Goal: Task Accomplishment & Management: Use online tool/utility

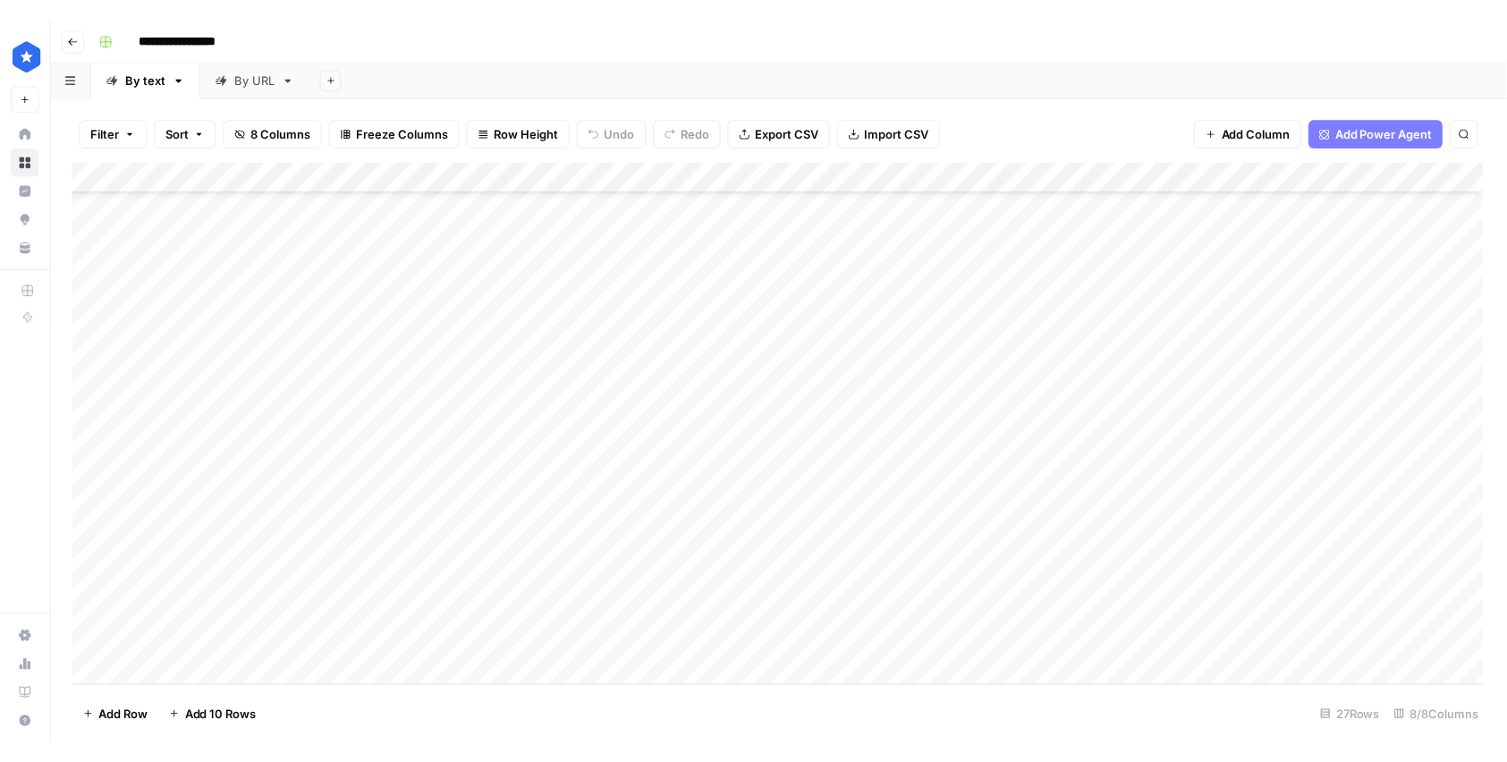
scroll to position [319, 0]
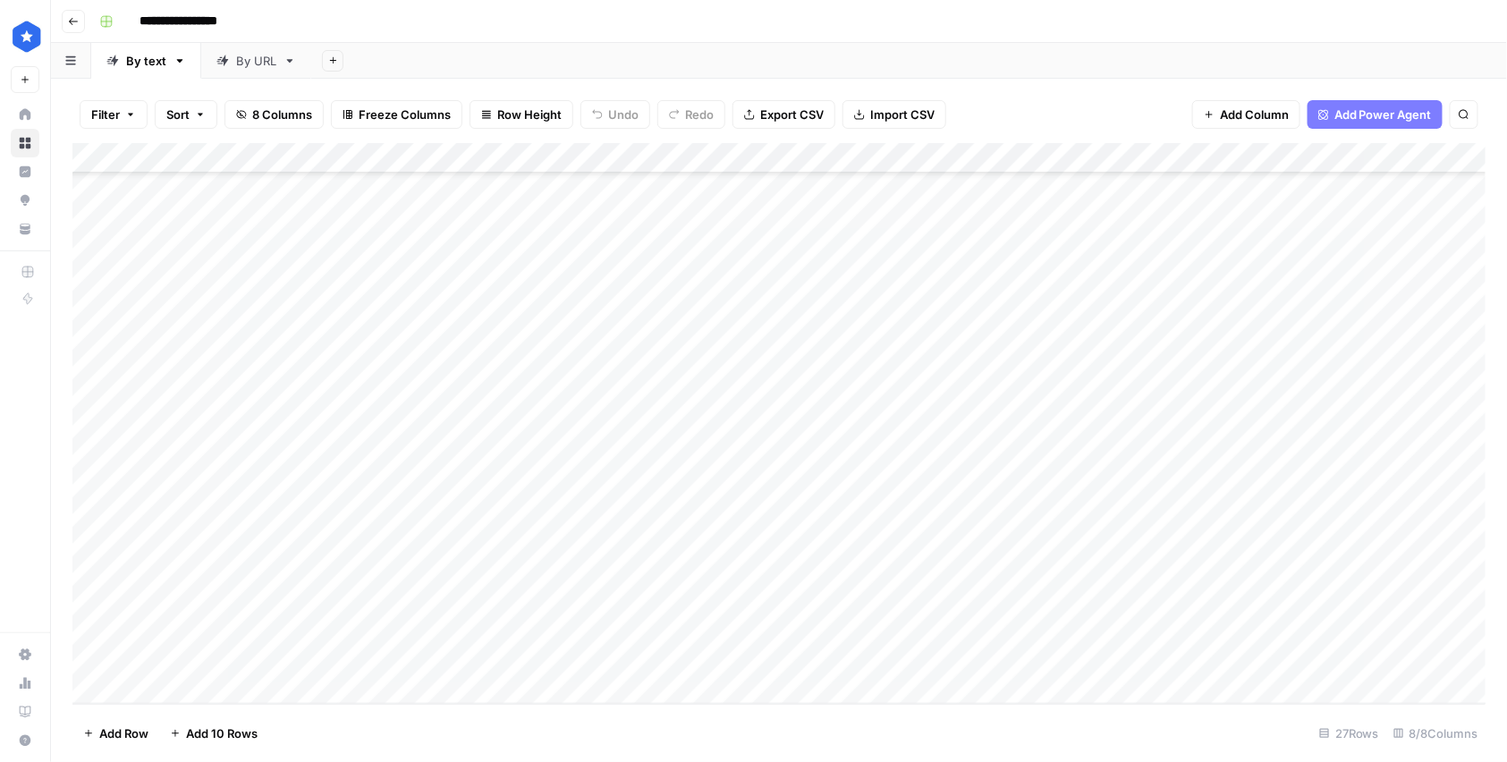
click at [203, 653] on div "Add Column" at bounding box center [779, 423] width 1414 height 561
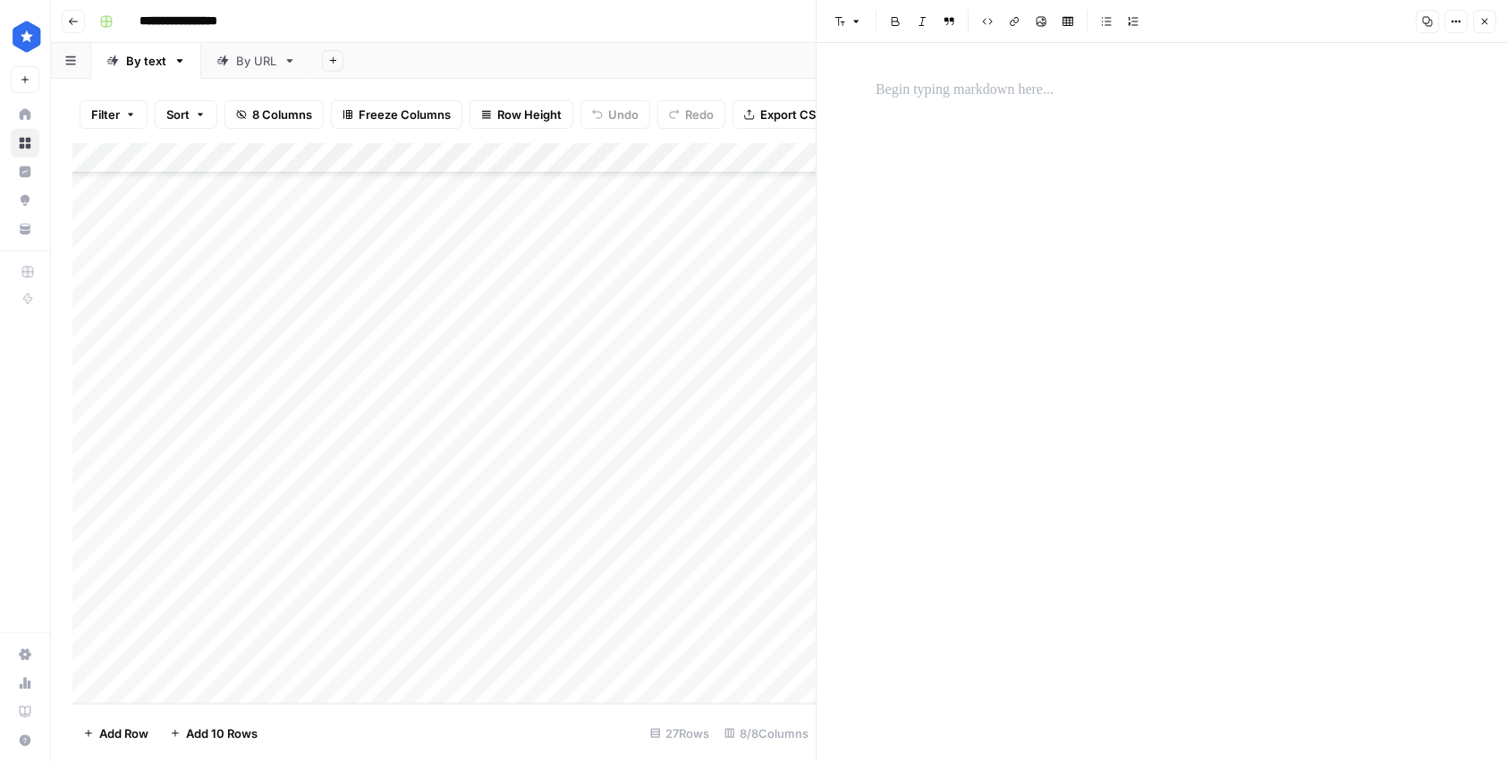
click at [902, 92] on p at bounding box center [1162, 90] width 572 height 23
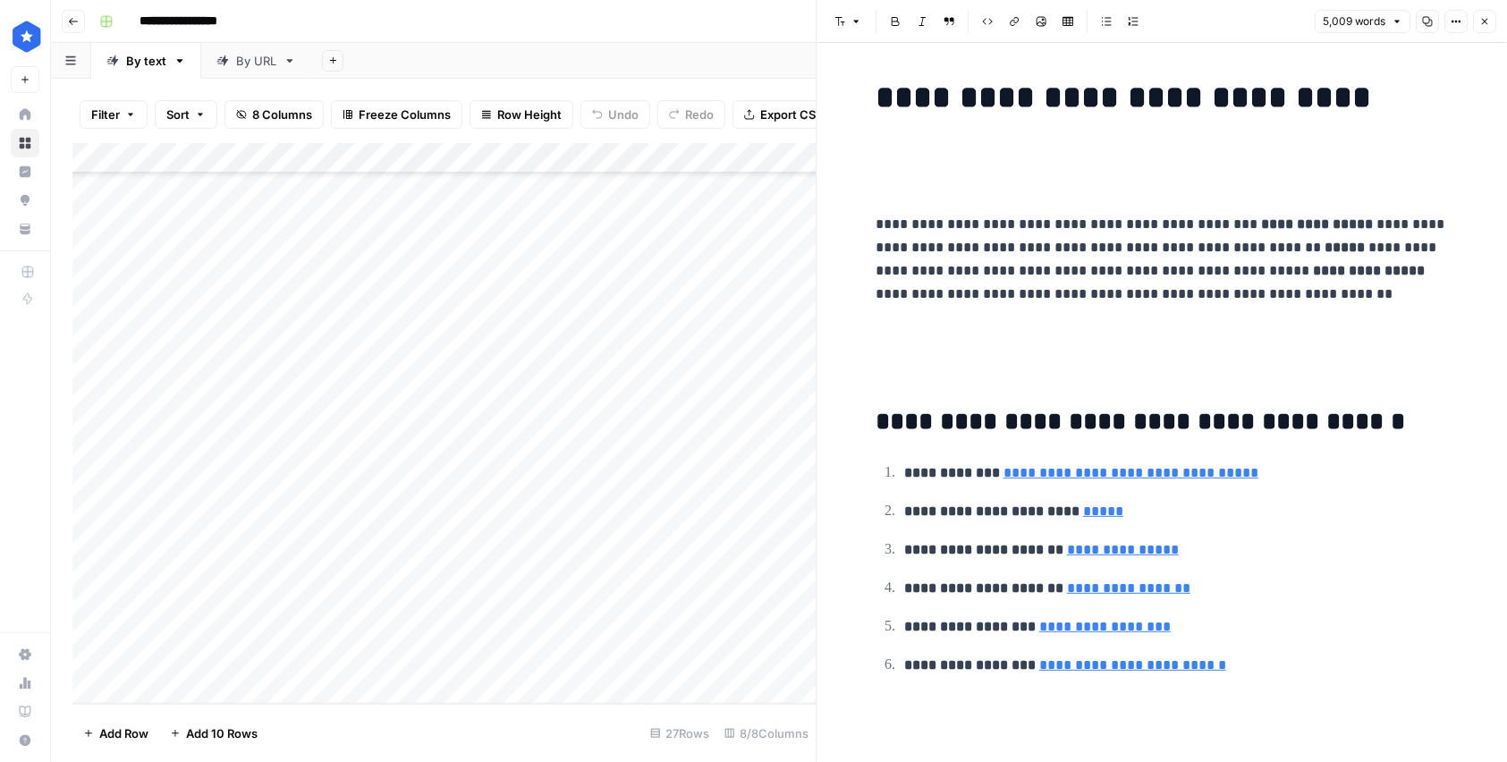
scroll to position [39202, 0]
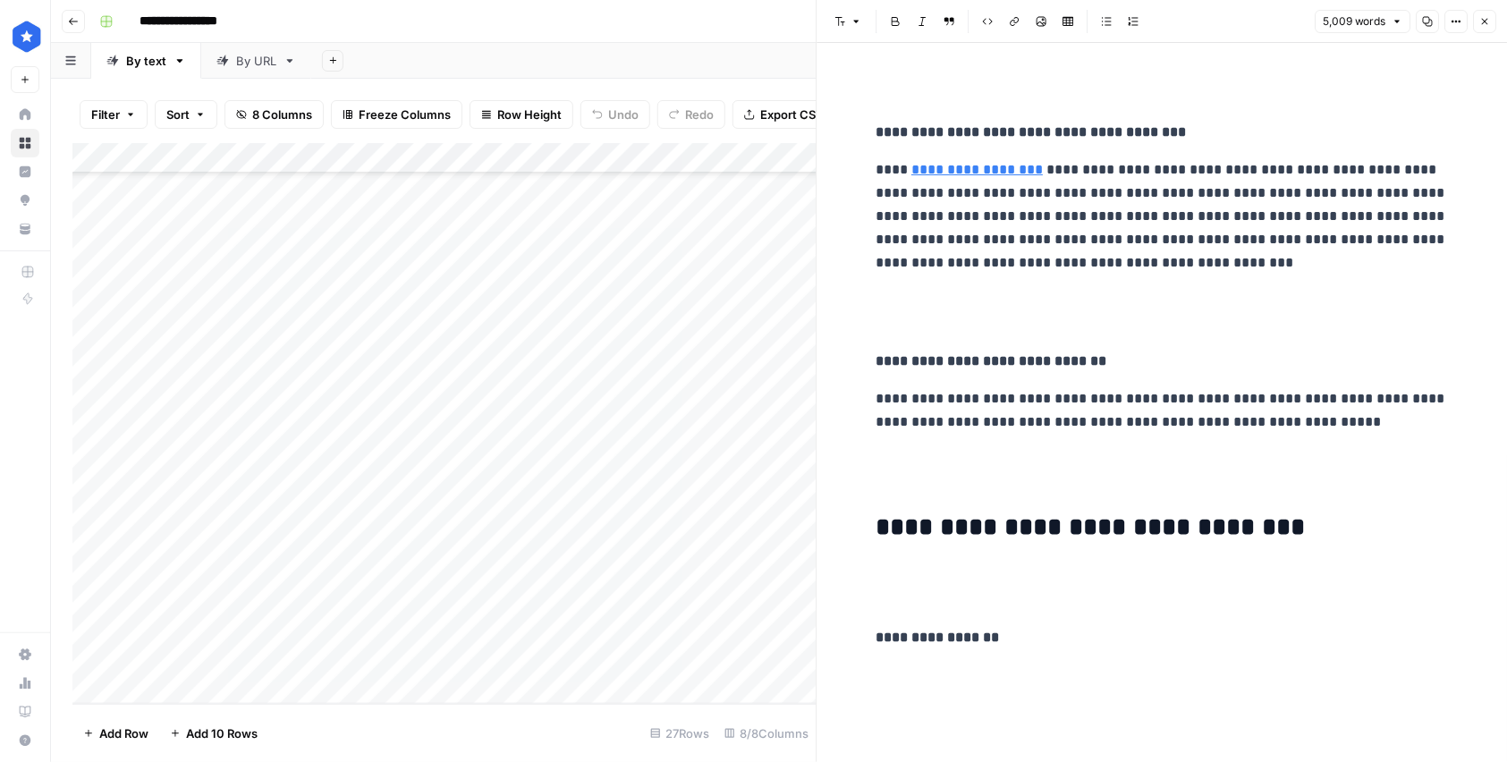
click at [505, 648] on div "Add Column" at bounding box center [444, 423] width 744 height 561
click at [425, 653] on div "Add Column" at bounding box center [444, 423] width 744 height 561
type textarea "**********"
click at [774, 653] on div "Add Column" at bounding box center [444, 423] width 744 height 561
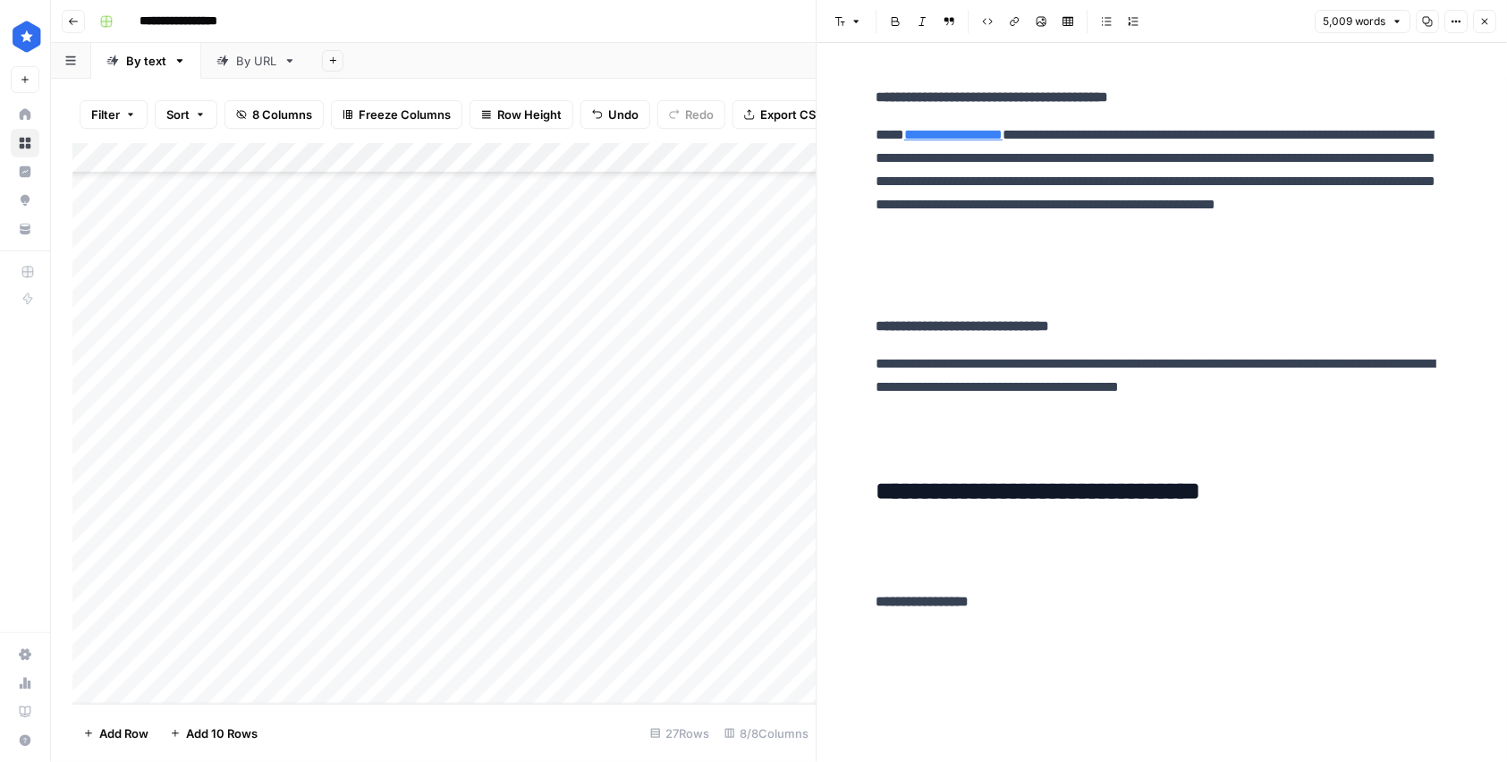
click at [1381, 17] on icon "button" at bounding box center [1484, 21] width 11 height 11
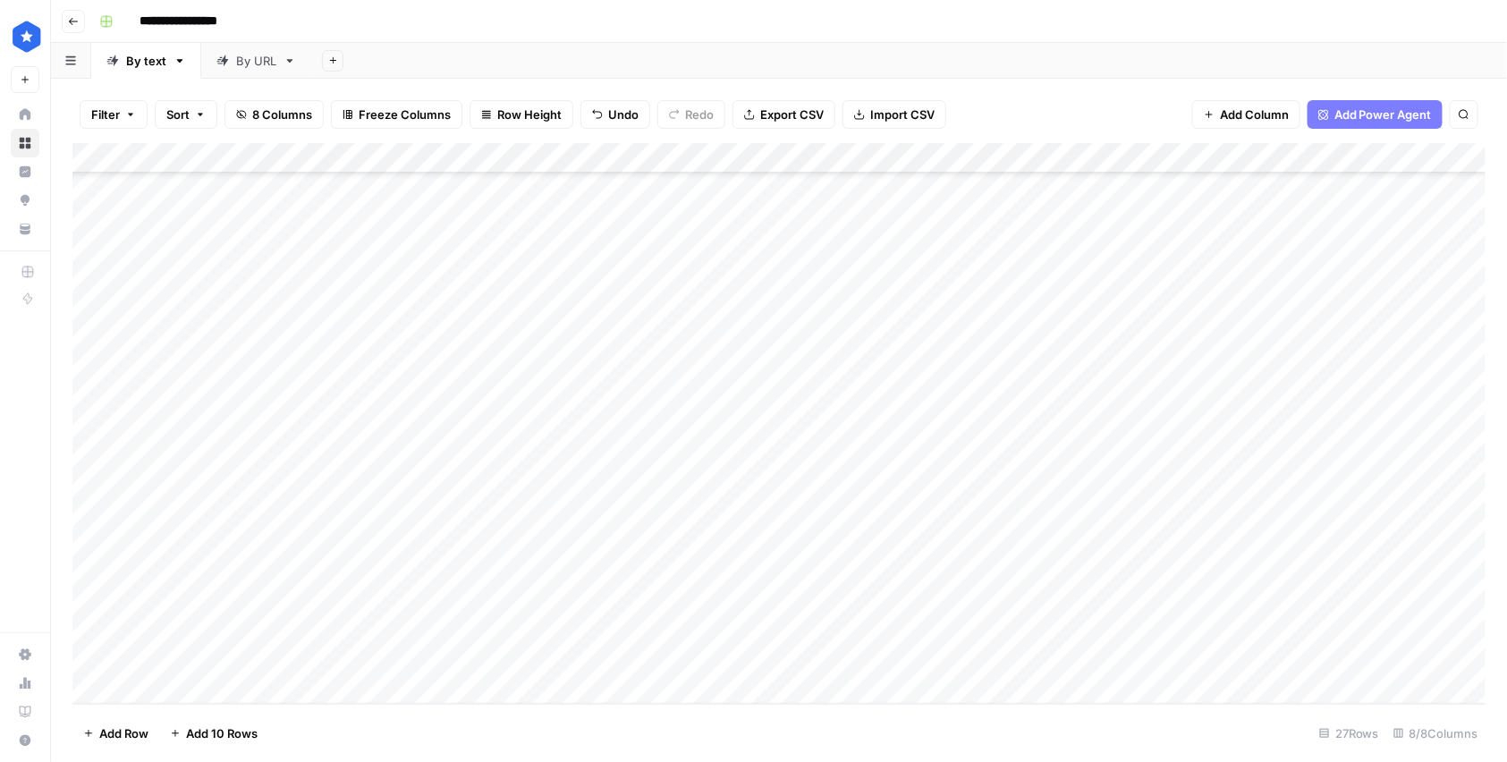
click at [978, 658] on div "Add Column" at bounding box center [779, 423] width 1414 height 561
click at [1113, 656] on div "Add Column" at bounding box center [779, 423] width 1414 height 561
click at [878, 653] on div "Add Column" at bounding box center [779, 423] width 1414 height 561
click at [860, 659] on div "Add Column" at bounding box center [779, 423] width 1414 height 561
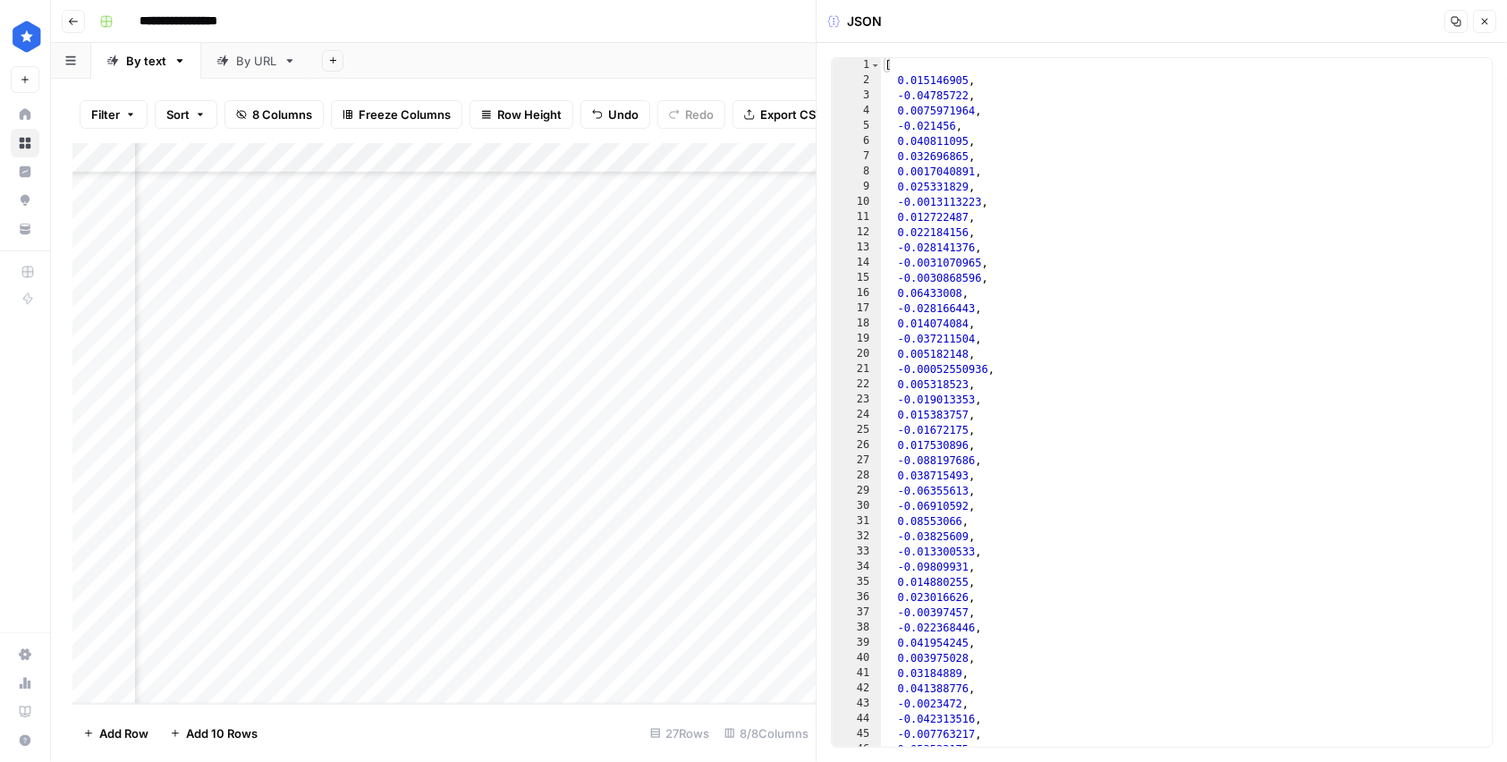
click at [1381, 25] on icon "button" at bounding box center [1484, 21] width 11 height 11
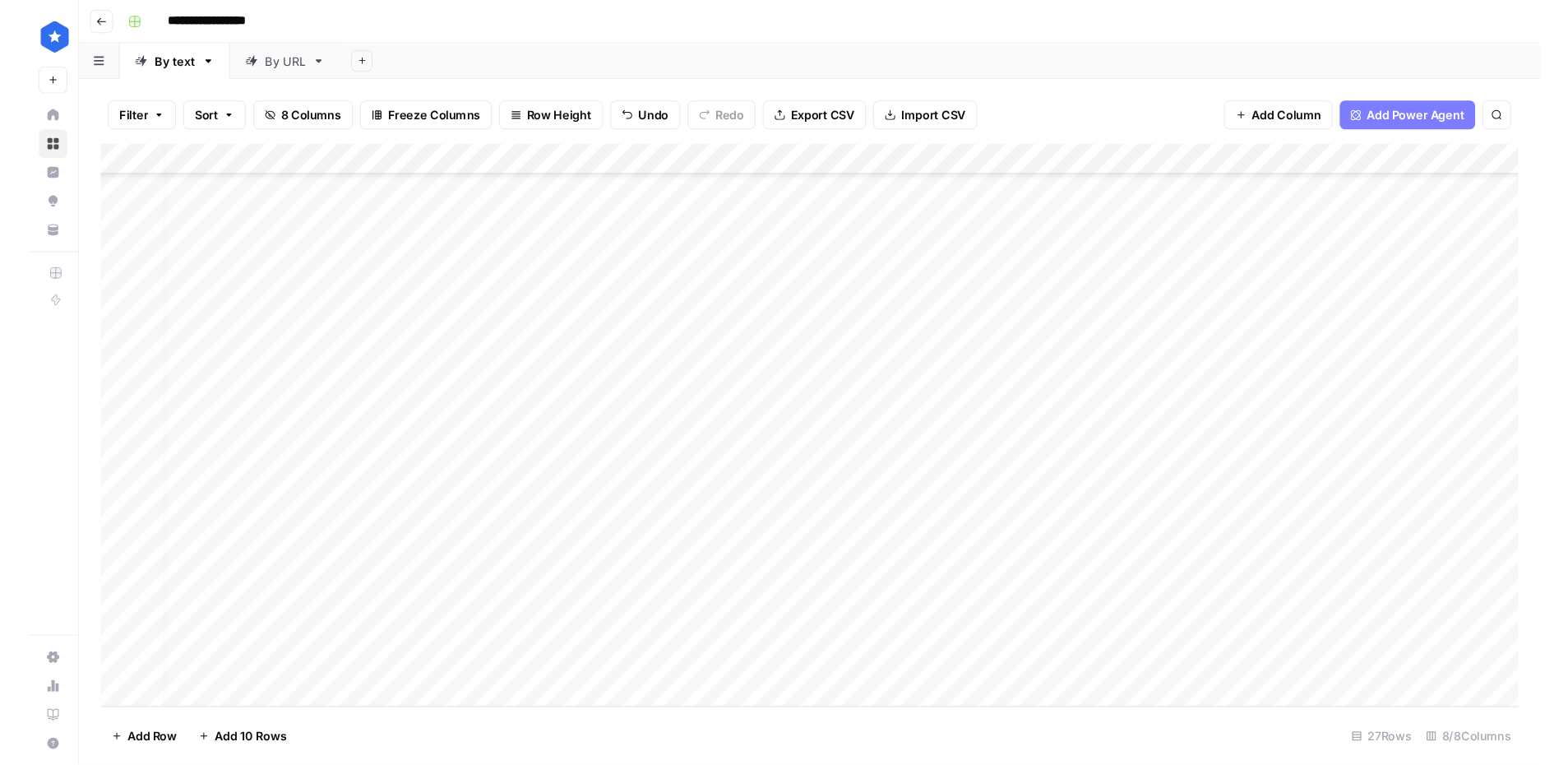
scroll to position [293, 0]
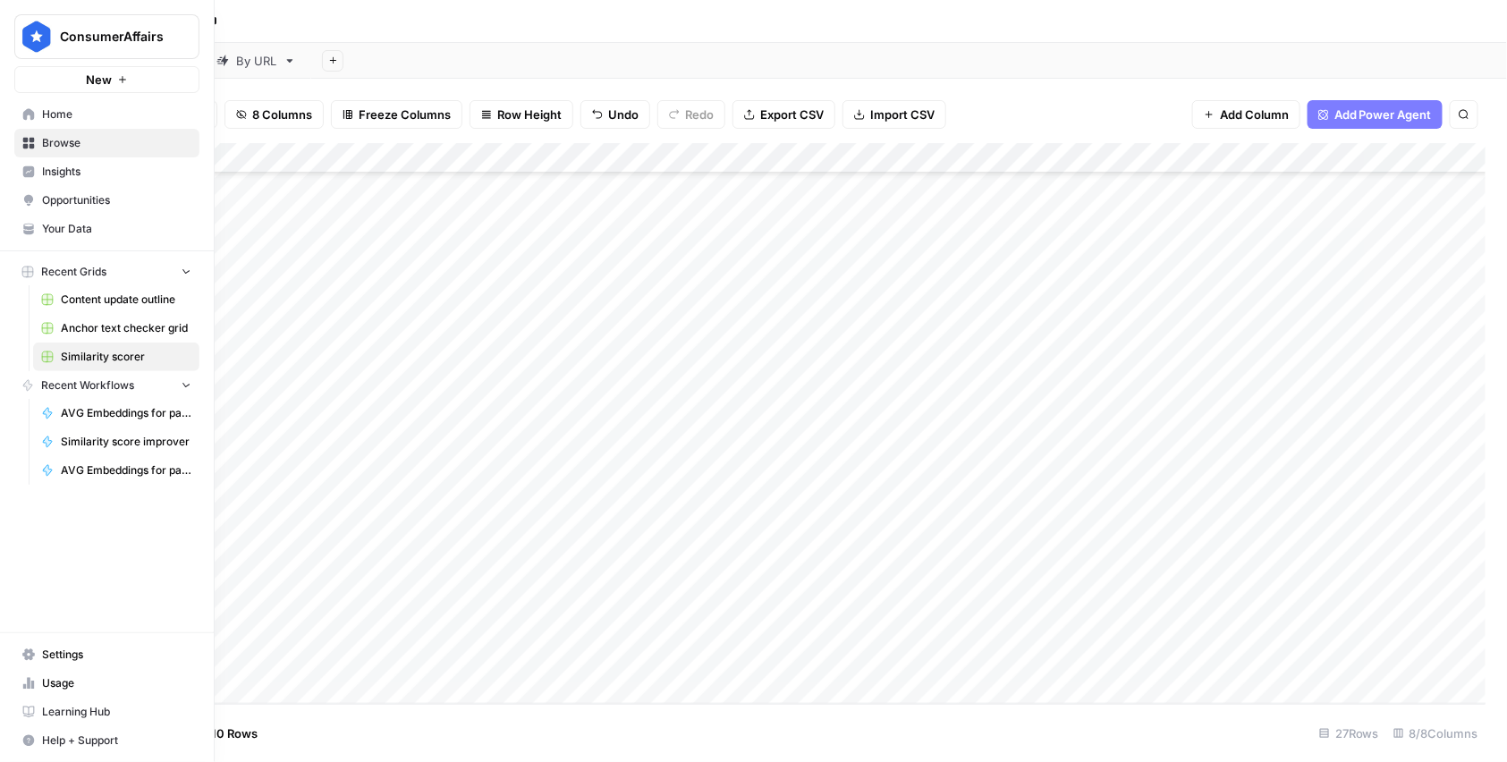
click at [20, 114] on link "Home" at bounding box center [106, 114] width 185 height 29
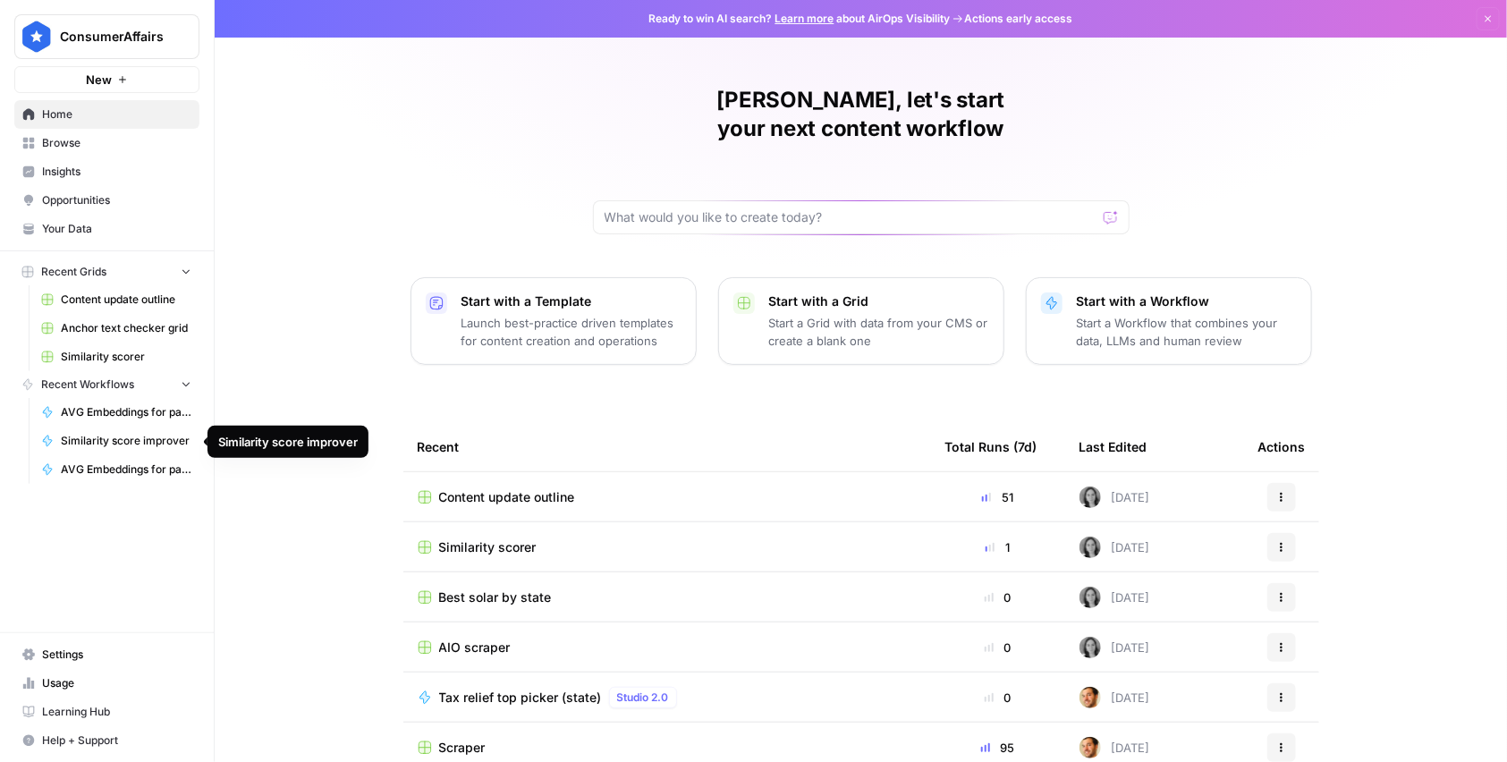
click at [140, 430] on link "Similarity score improver" at bounding box center [116, 441] width 166 height 29
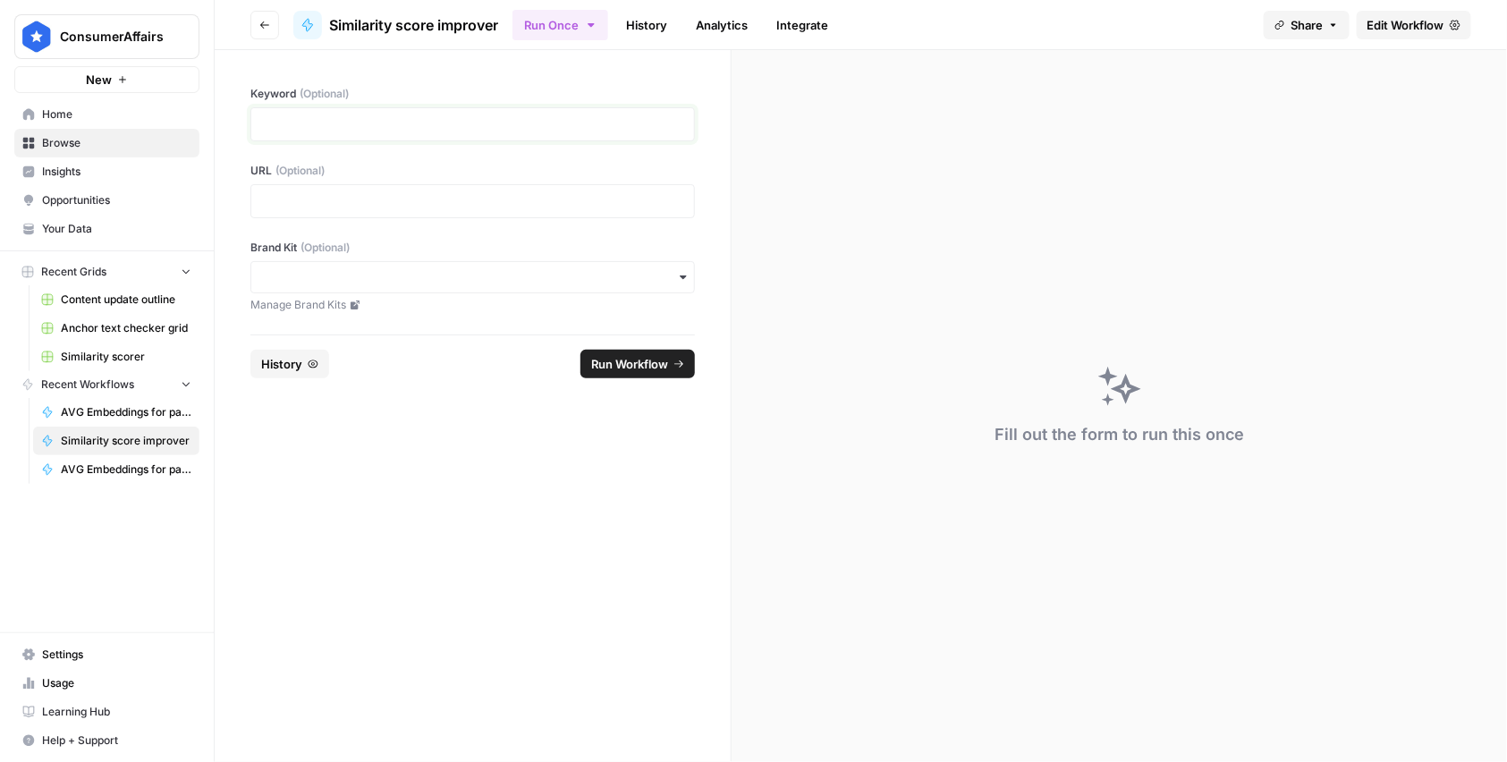
click at [316, 126] on p at bounding box center [472, 124] width 421 height 18
click at [366, 199] on p at bounding box center [472, 201] width 421 height 18
click at [641, 362] on span "Run Workflow" at bounding box center [629, 364] width 77 height 18
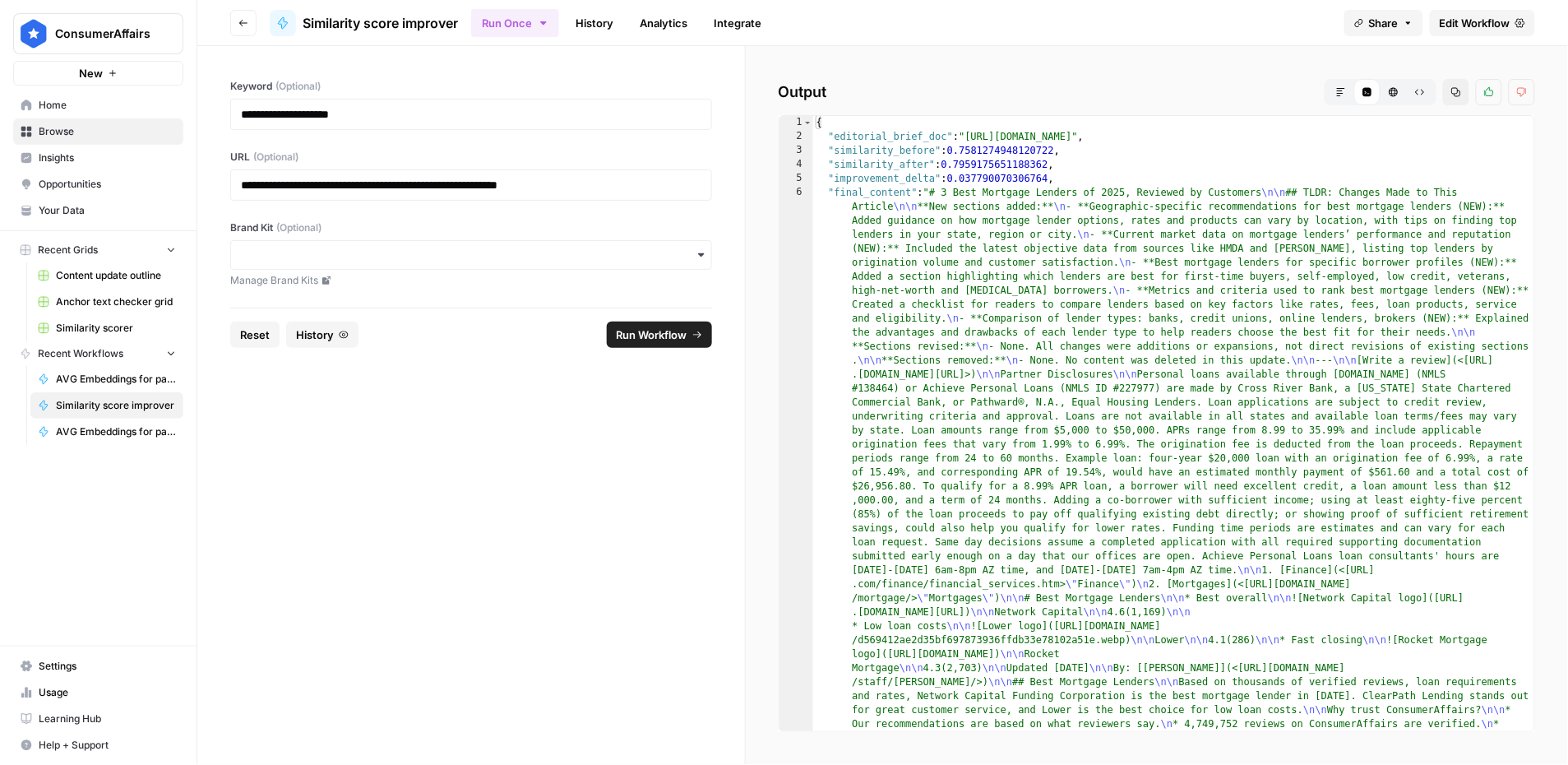
click at [1269, 95] on icon "button" at bounding box center [1340, 92] width 10 height 10
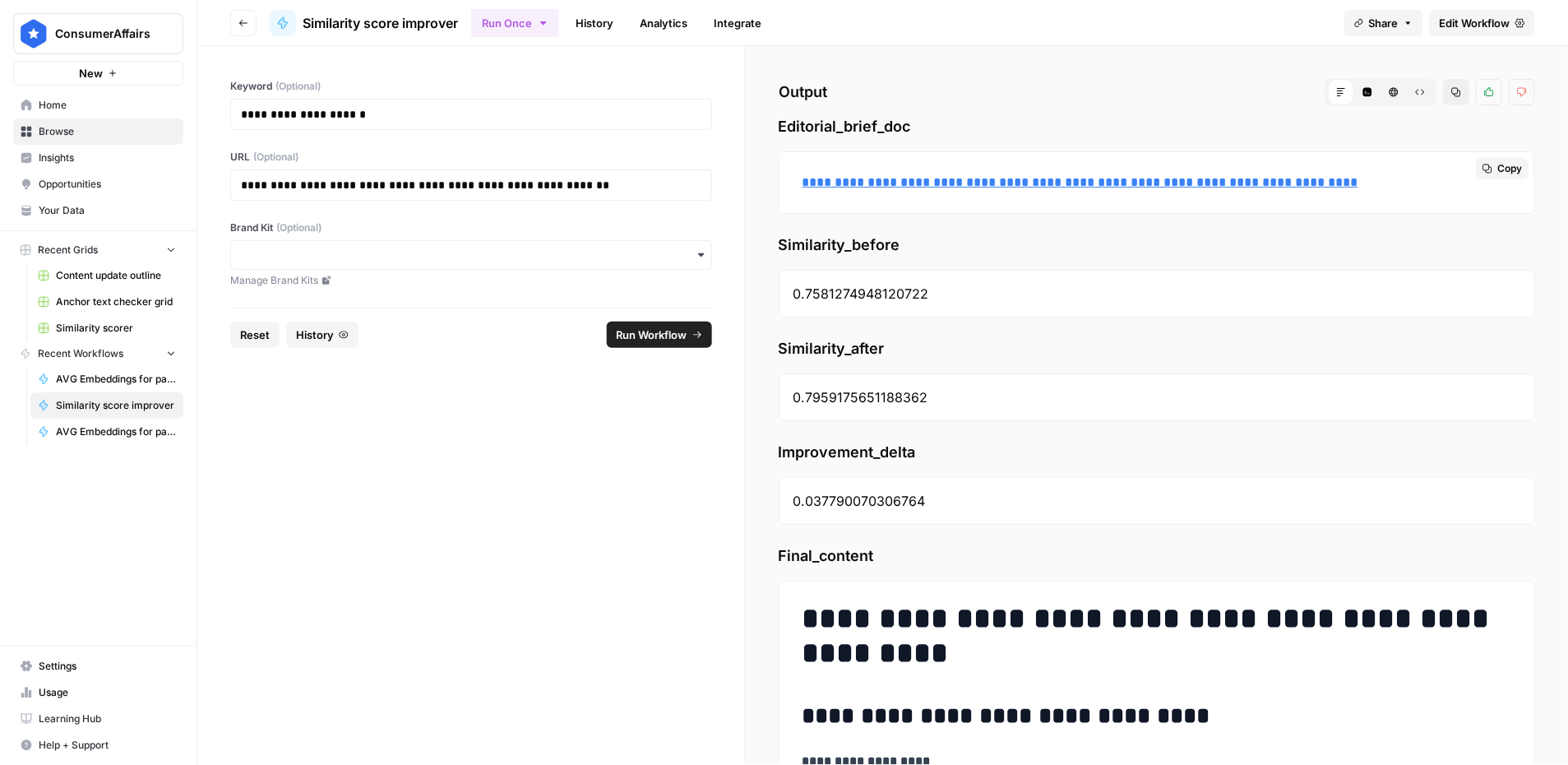
click at [1059, 179] on link "**********" at bounding box center [1080, 181] width 556 height 12
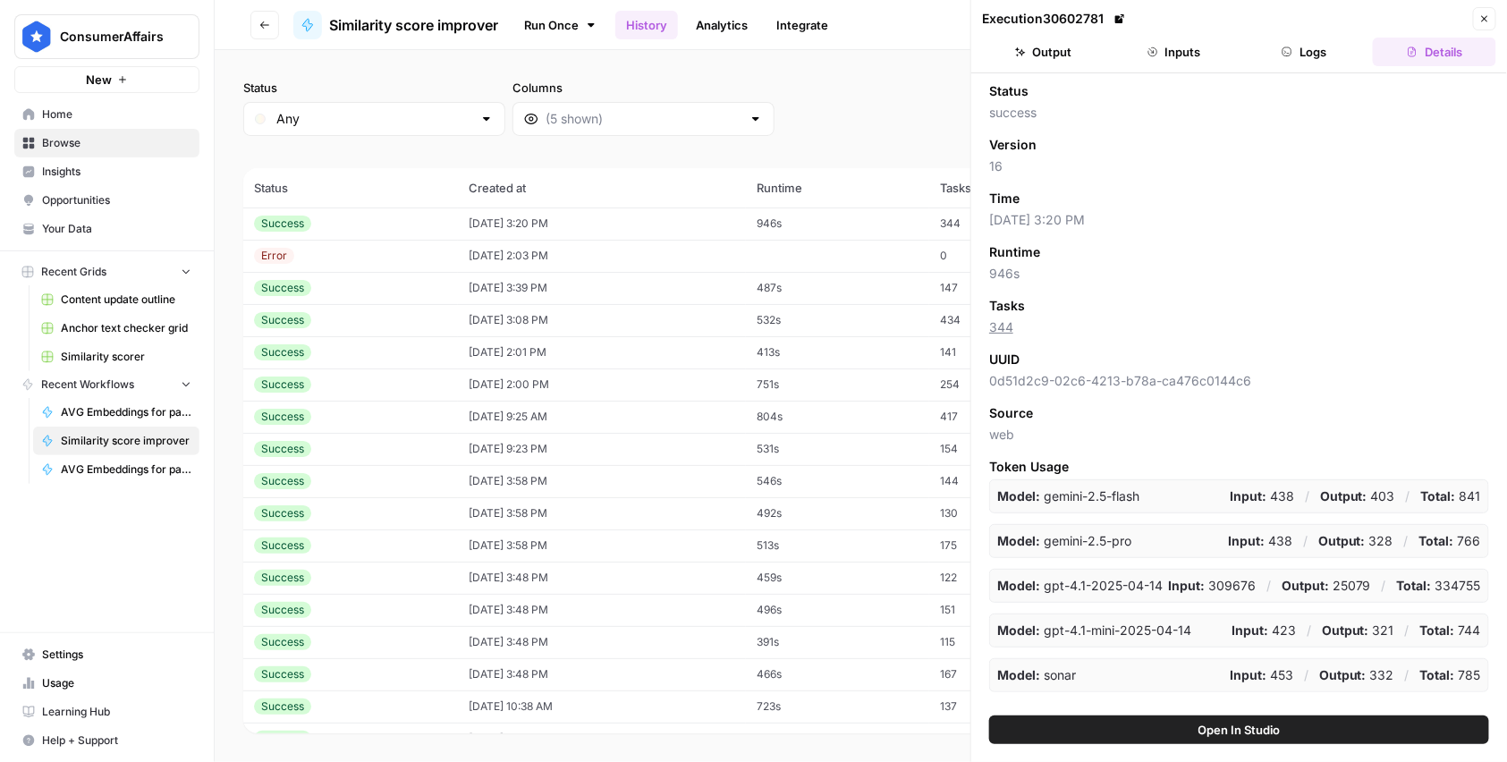
click at [1489, 19] on span "Close" at bounding box center [1489, 19] width 1 height 1
click at [1486, 21] on icon "button" at bounding box center [1484, 18] width 11 height 11
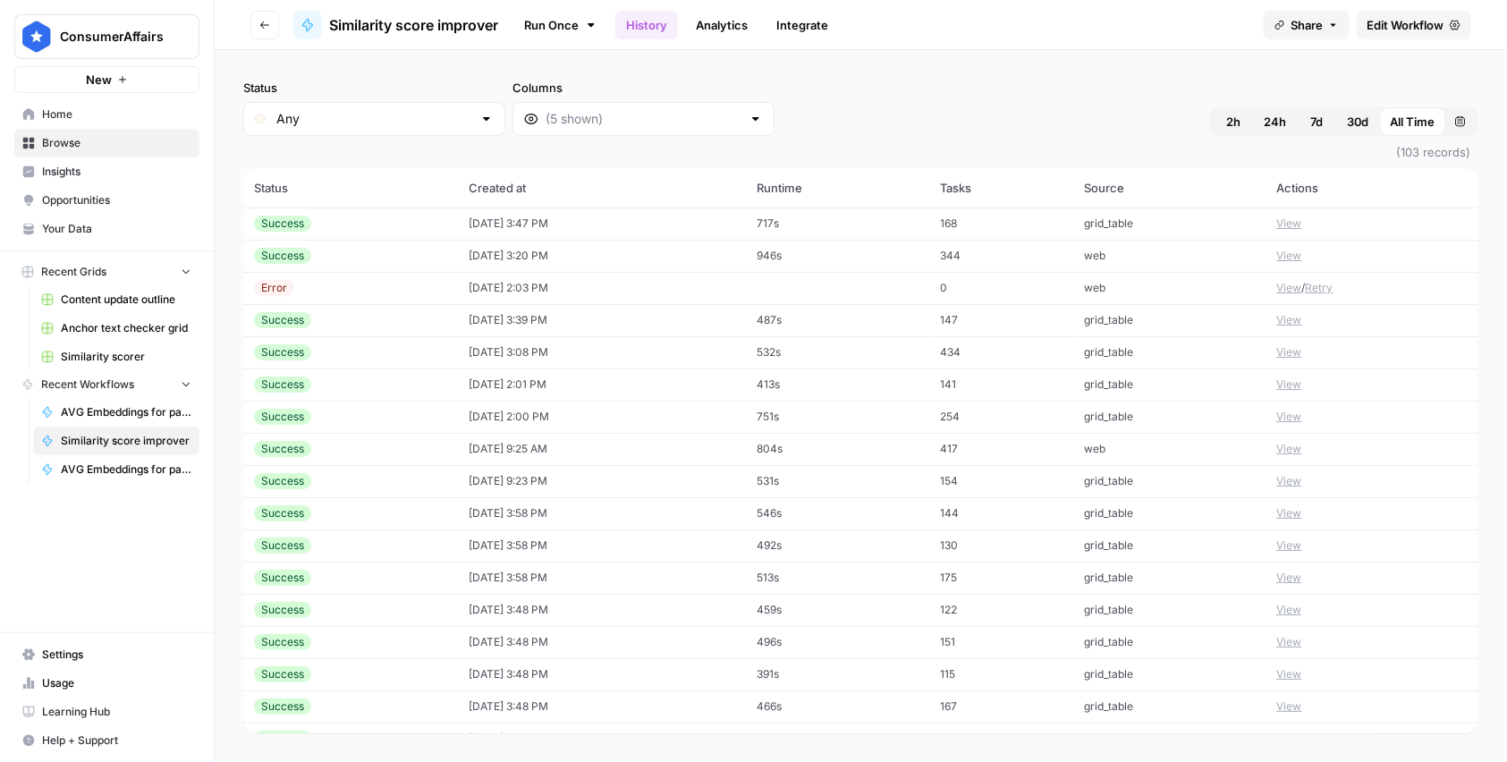
click at [249, 23] on header "Go back Similarity score improver Run Once History Analytics Integrate Share Ed…" at bounding box center [861, 25] width 1292 height 50
click at [261, 23] on icon "button" at bounding box center [264, 24] width 9 height 7
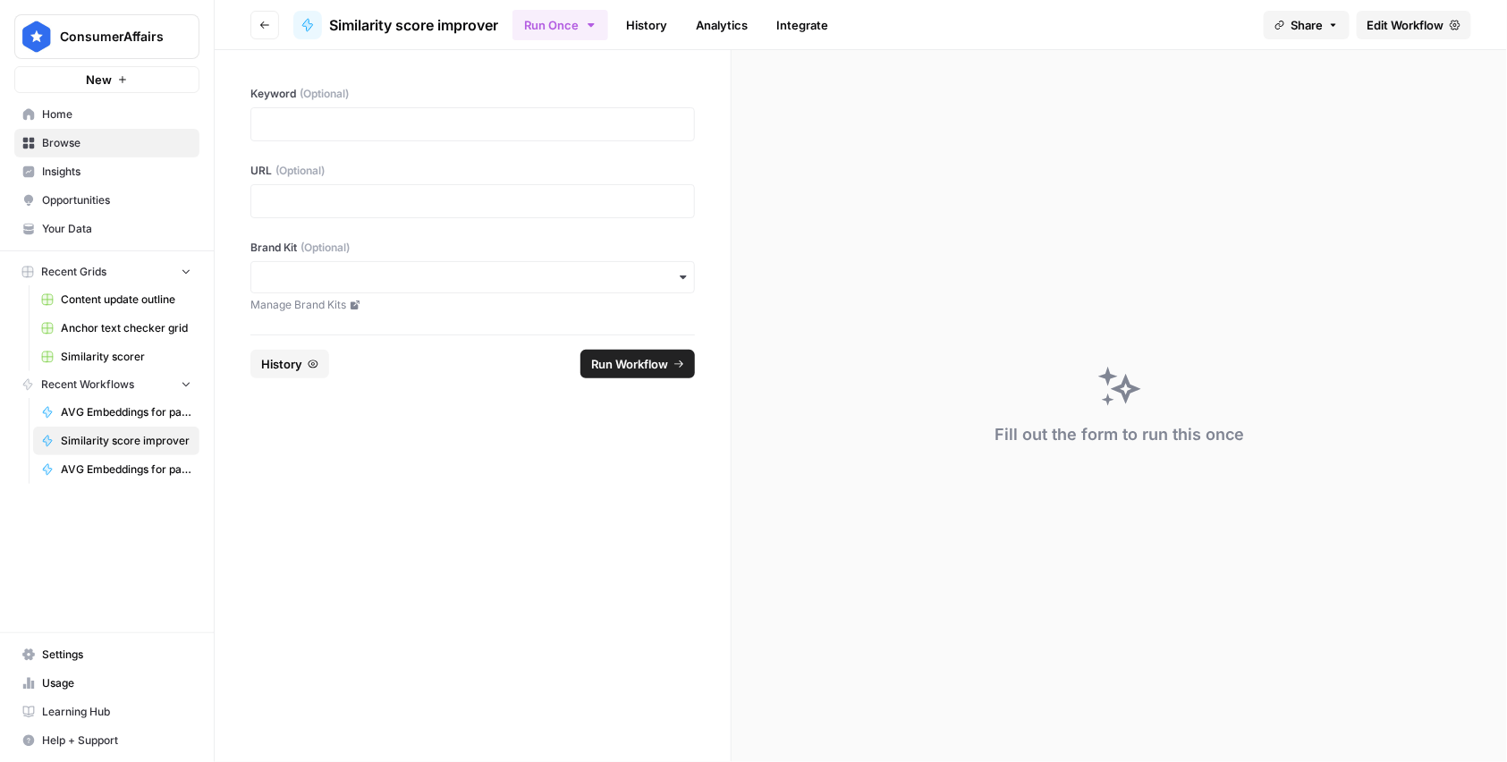
click at [662, 18] on link "History" at bounding box center [646, 25] width 63 height 29
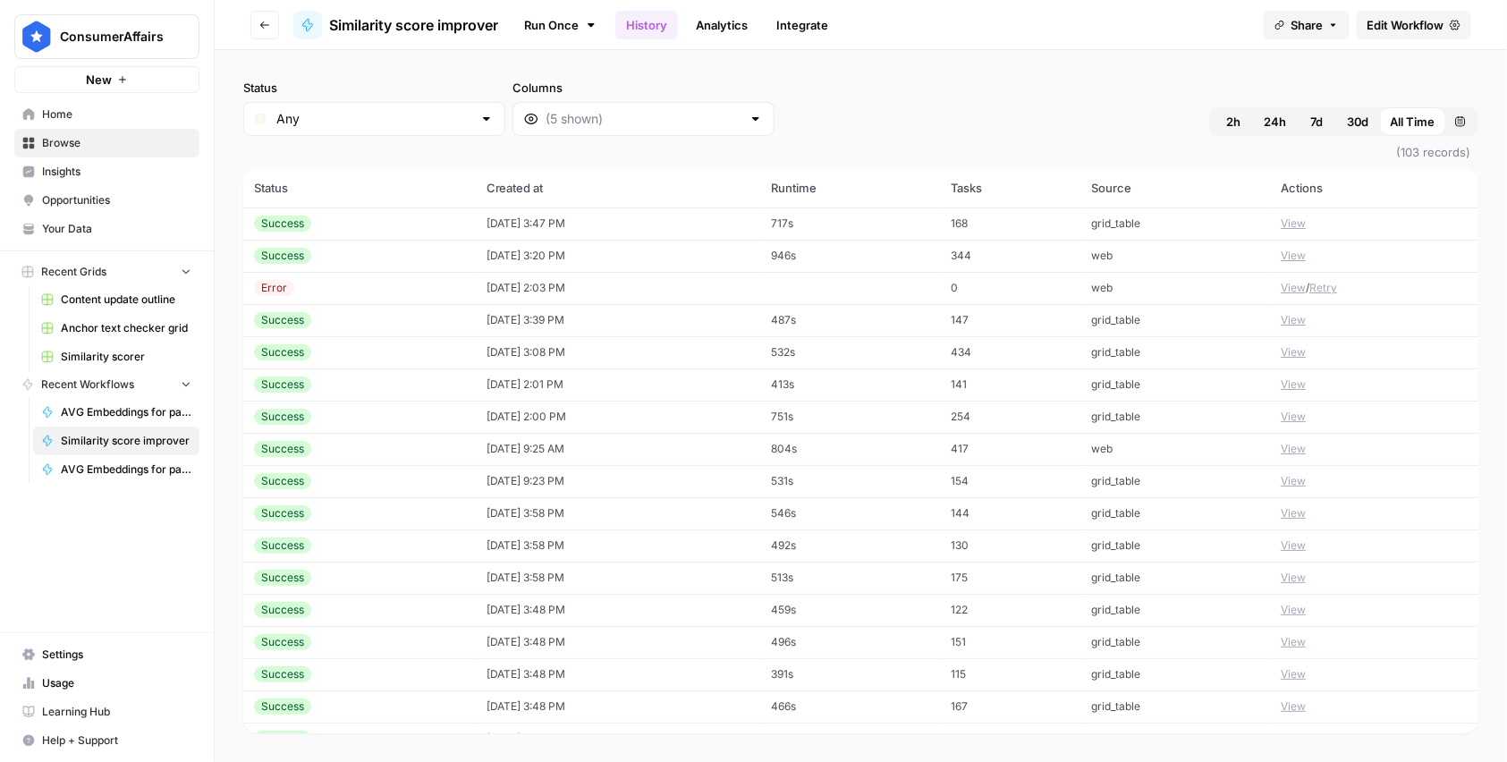
click at [1298, 219] on button "View" at bounding box center [1293, 224] width 25 height 16
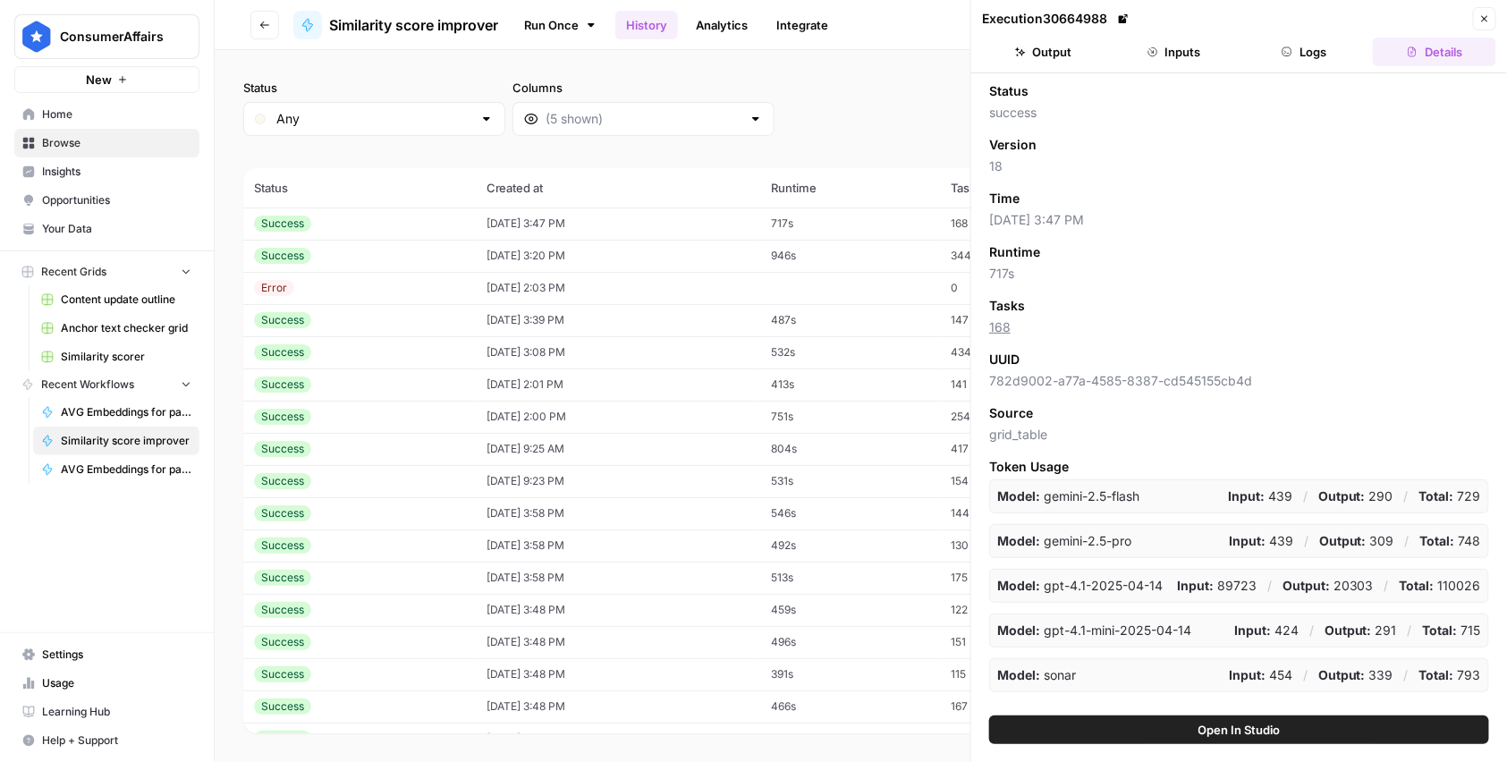
click at [1045, 55] on button "Output" at bounding box center [1043, 52] width 123 height 29
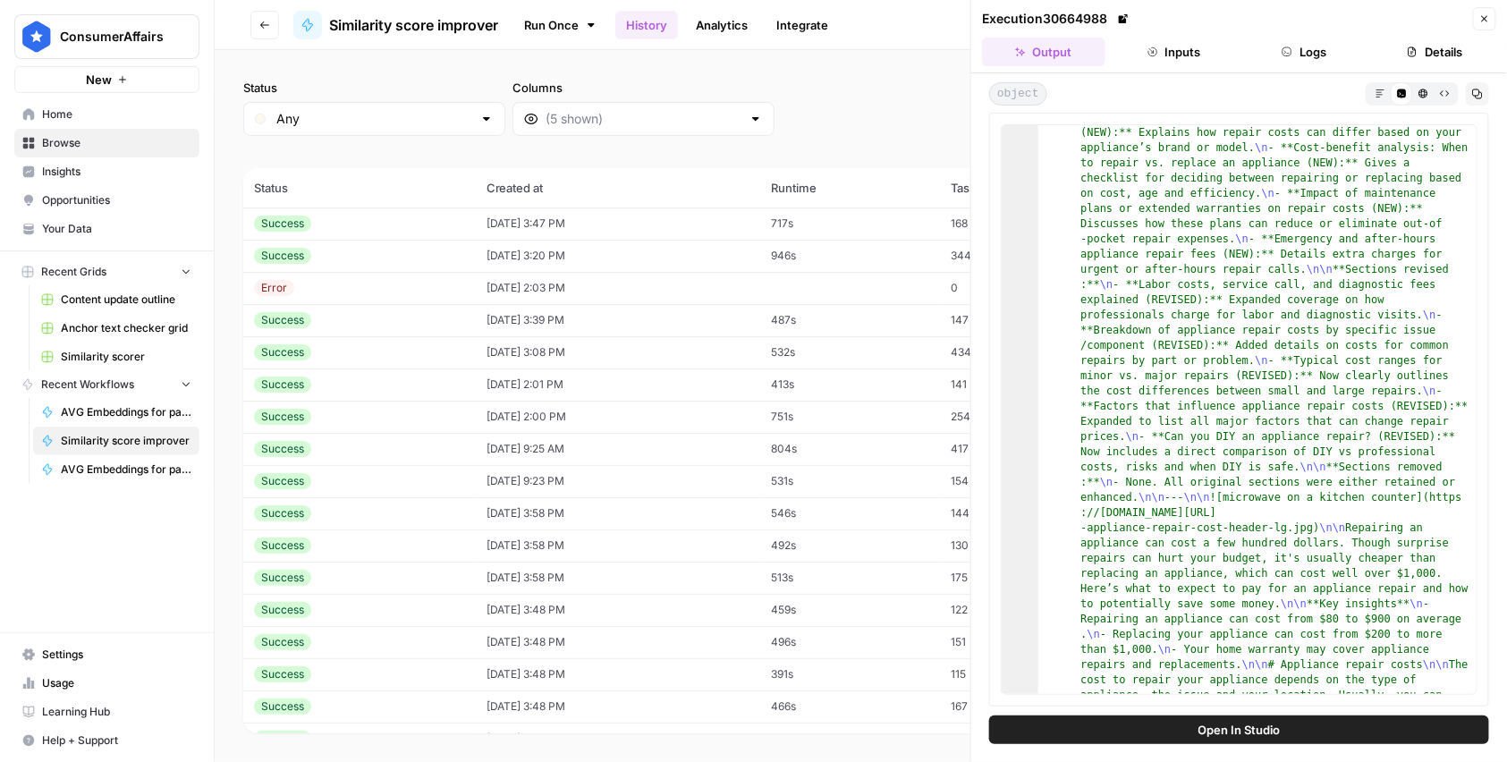
scroll to position [229, 0]
click at [1457, 54] on button "Details" at bounding box center [1434, 52] width 123 height 29
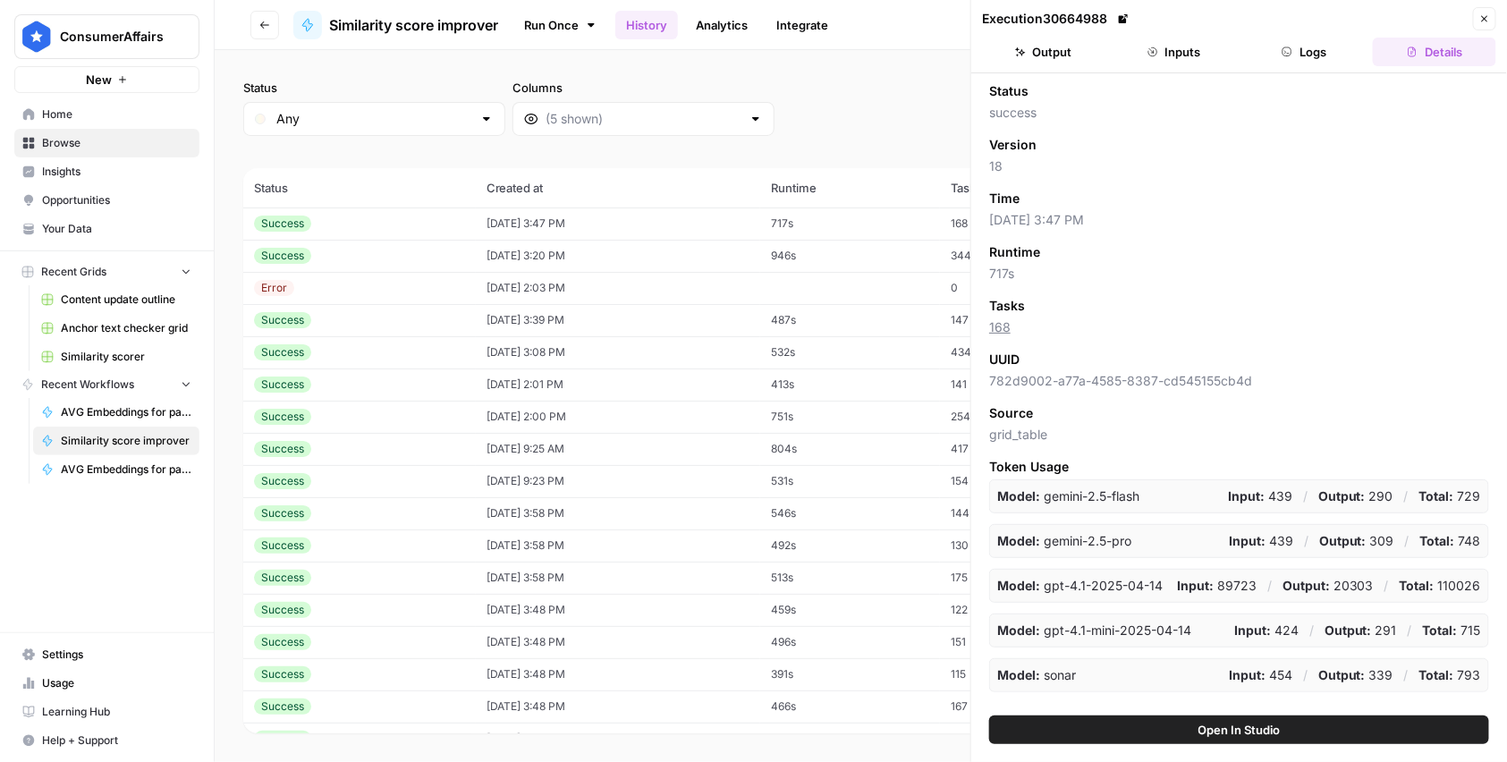
click at [1479, 13] on icon "button" at bounding box center [1484, 18] width 11 height 11
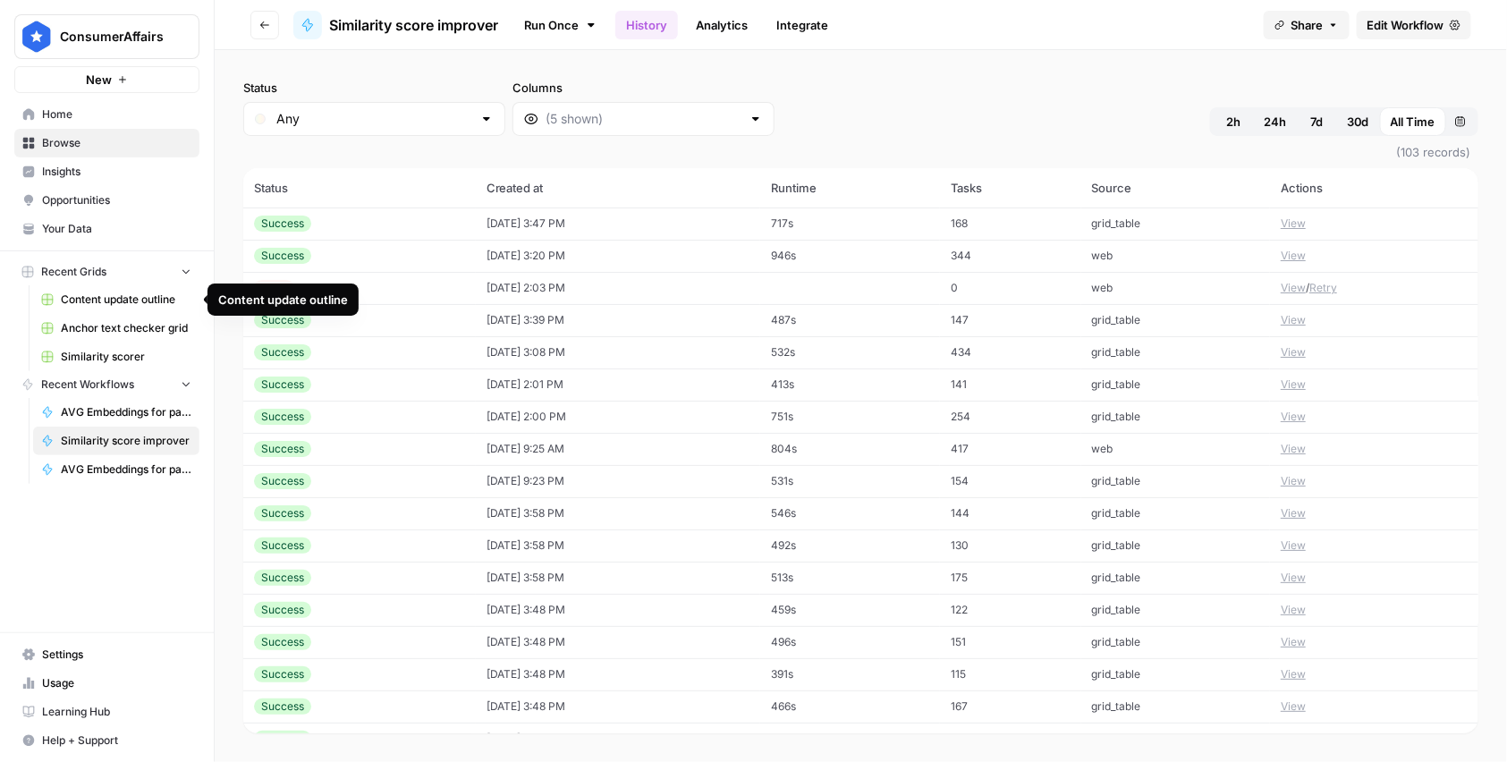
click at [138, 305] on span "Content update outline" at bounding box center [126, 300] width 131 height 16
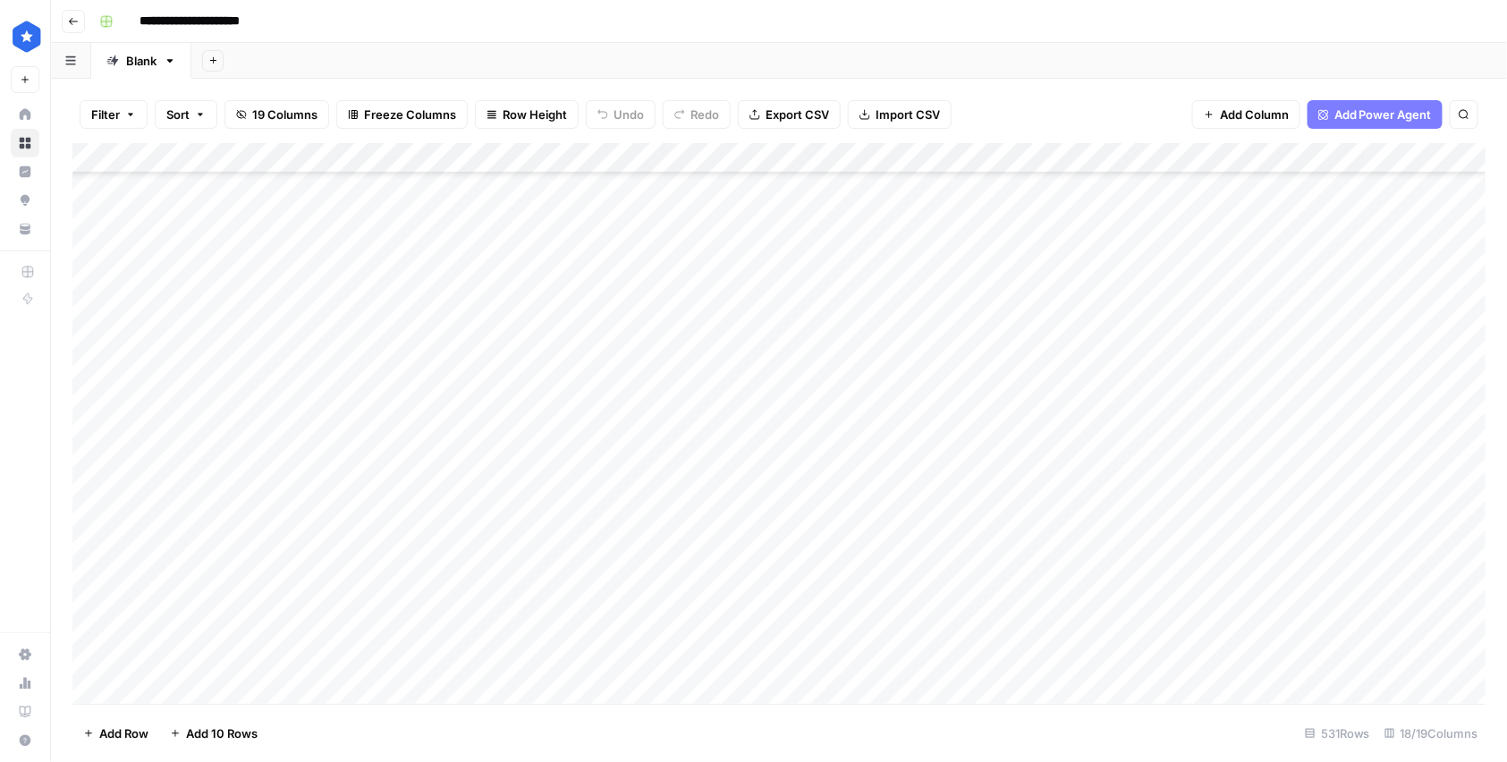
scroll to position [15645, 0]
click at [168, 682] on div "Add Column" at bounding box center [779, 423] width 1414 height 561
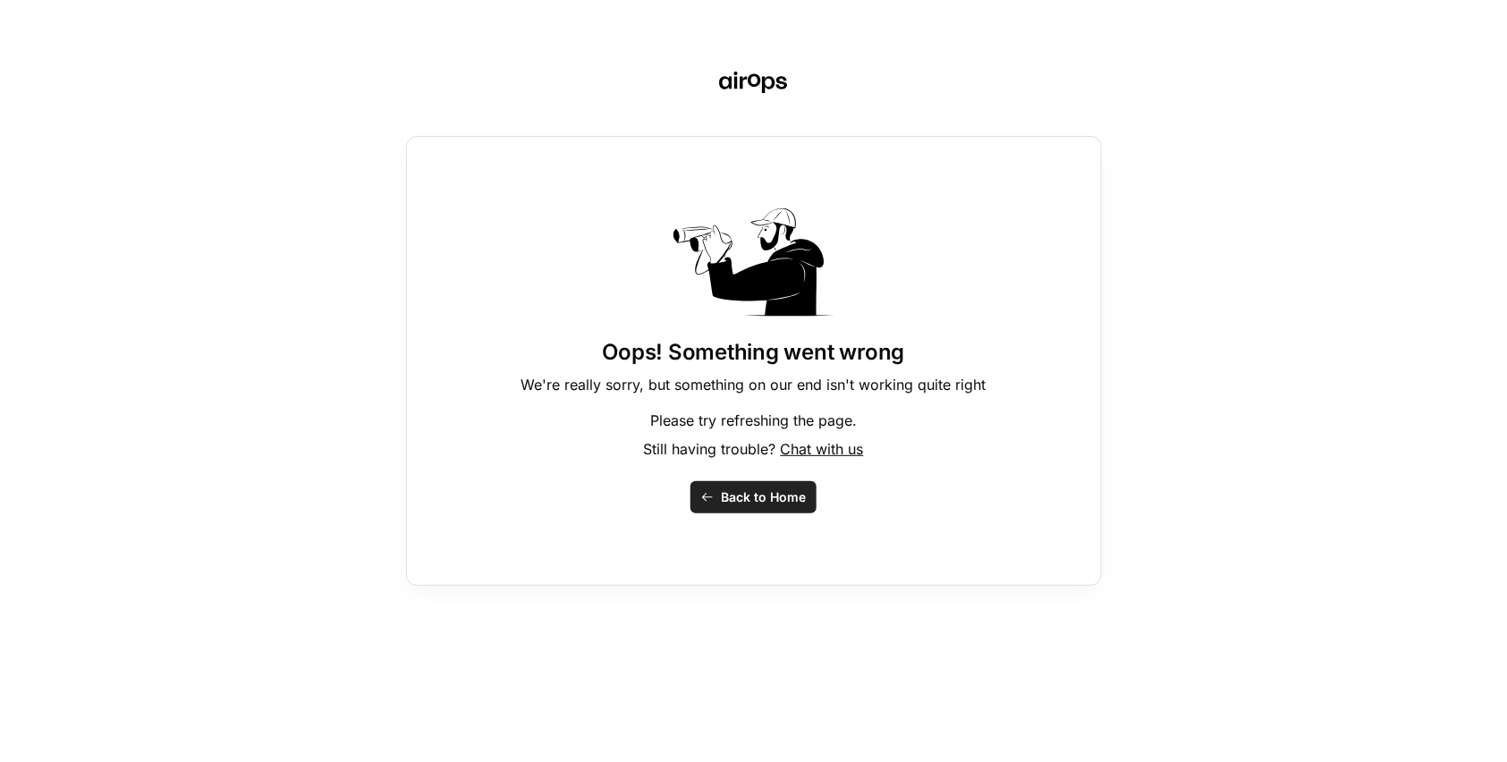
click at [748, 502] on span "Back to Home" at bounding box center [763, 497] width 85 height 18
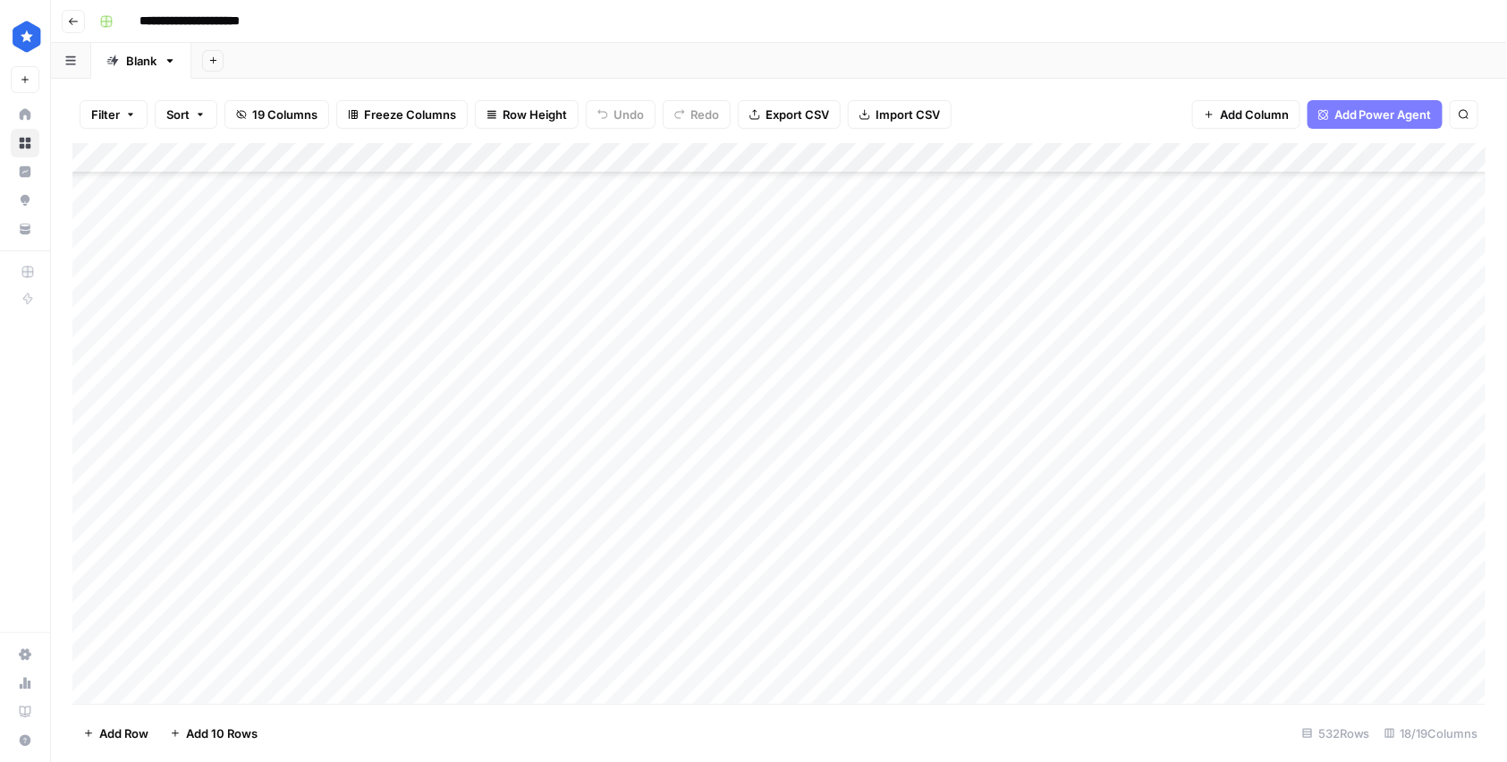
scroll to position [15675, 0]
click at [238, 656] on div "Add Column" at bounding box center [779, 423] width 1414 height 561
click at [241, 656] on div "Add Column" at bounding box center [779, 423] width 1414 height 561
type input "**********"
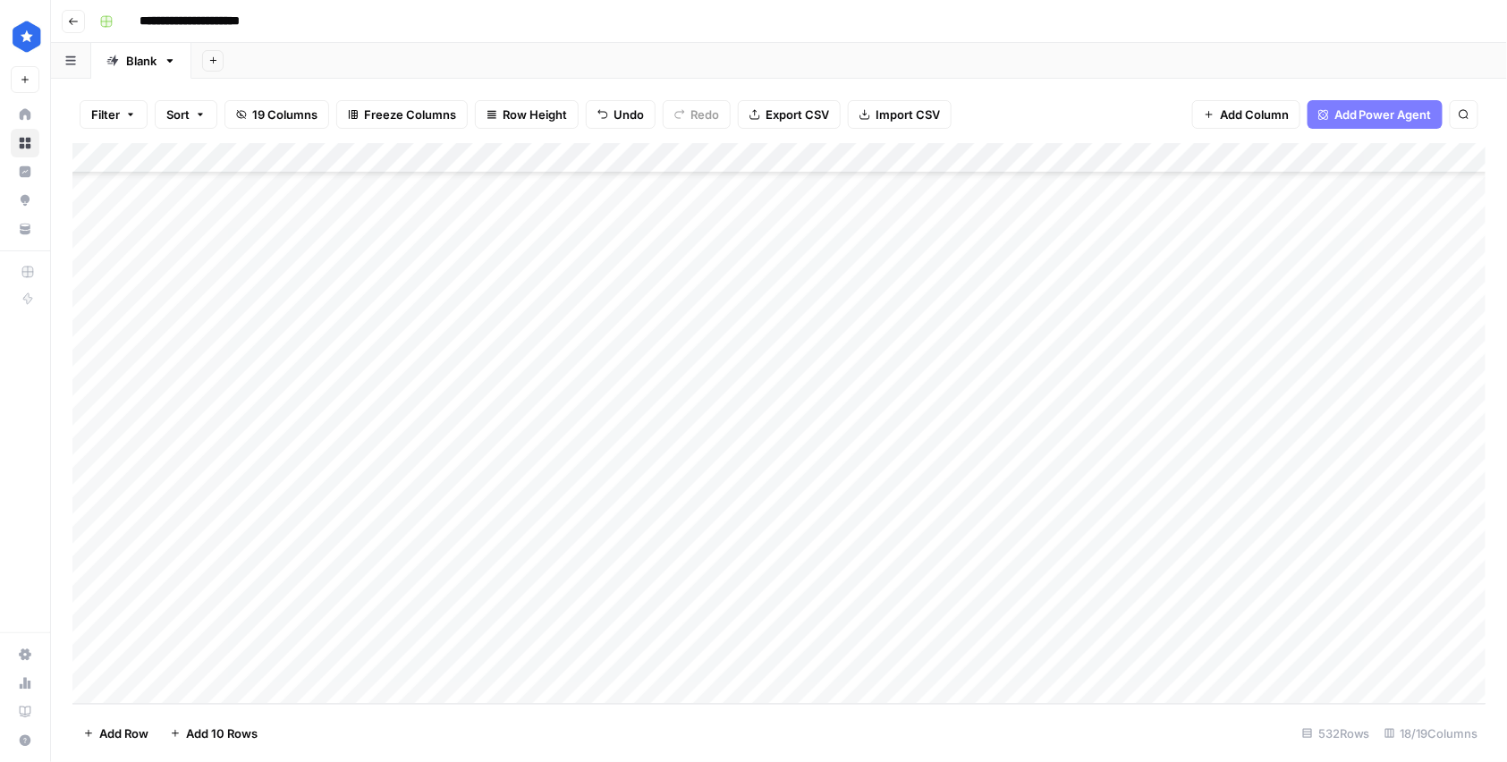
click at [766, 663] on div "Add Column" at bounding box center [779, 423] width 1414 height 561
click at [764, 661] on div "Add Column" at bounding box center [779, 423] width 1414 height 561
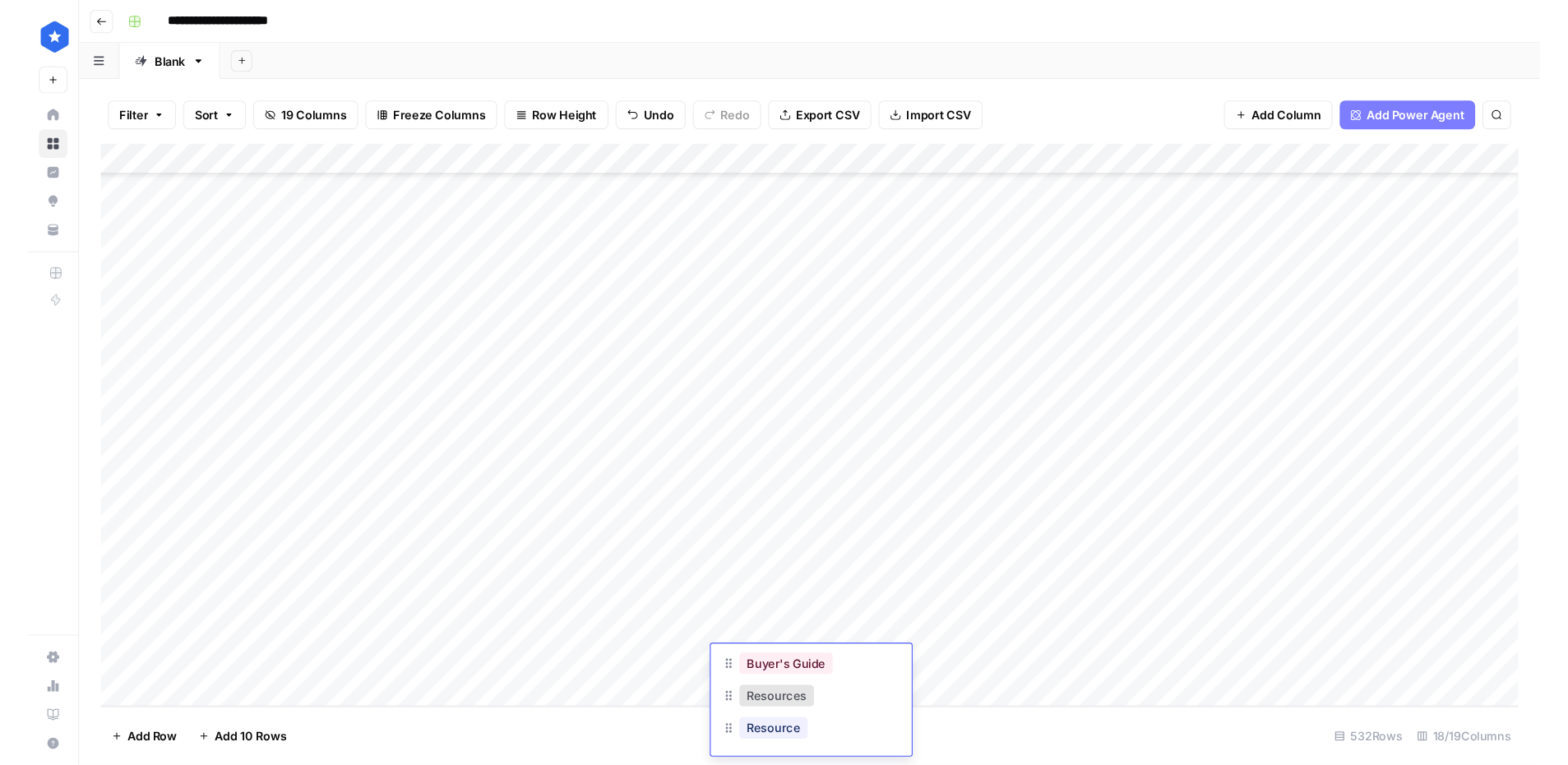
scroll to position [62, 0]
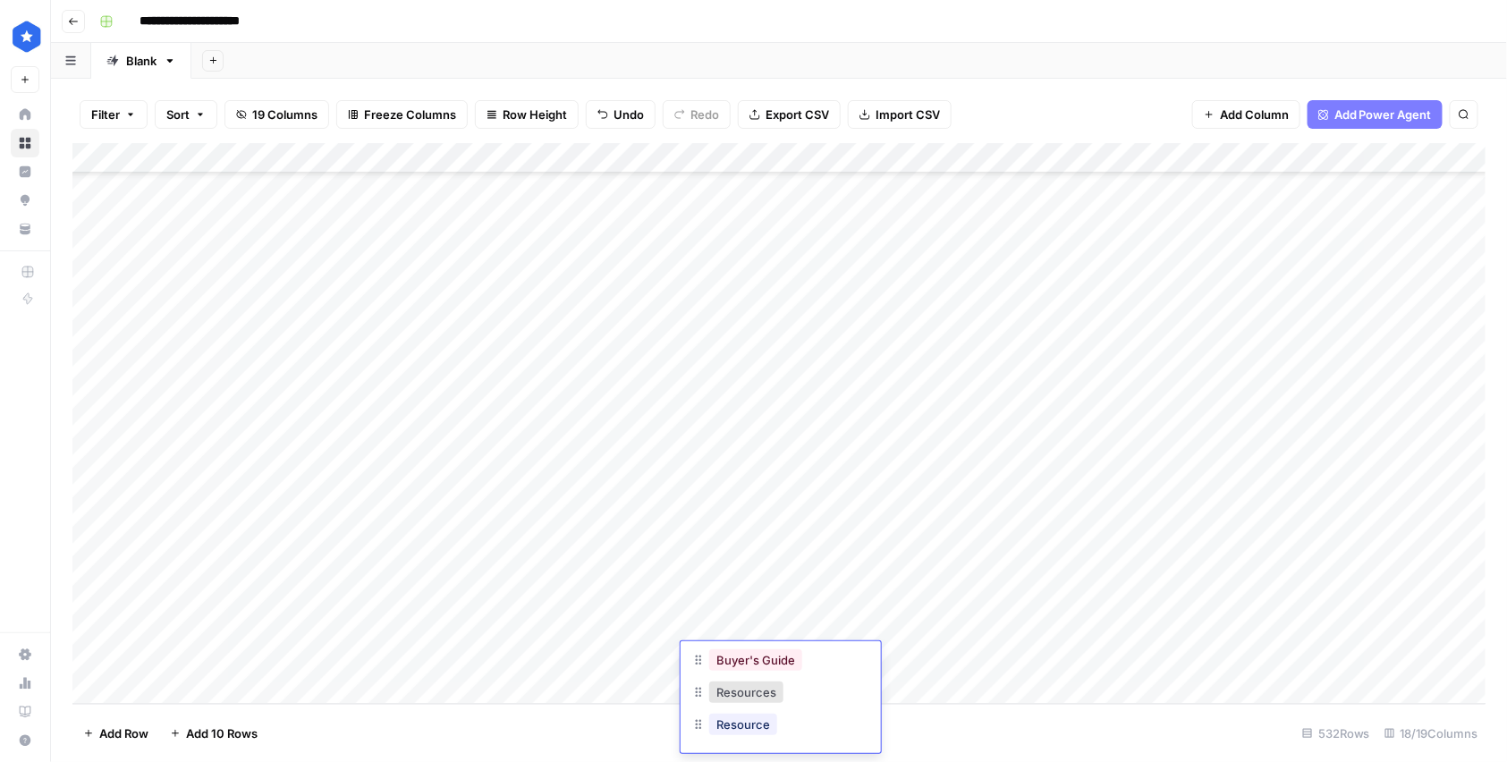
click at [785, 678] on div "Resources" at bounding box center [780, 694] width 179 height 32
click at [787, 664] on button "Buyer's Guide" at bounding box center [755, 659] width 93 height 21
click at [907, 655] on div "Add Column" at bounding box center [779, 423] width 1414 height 561
click at [907, 656] on div "Add Column" at bounding box center [779, 423] width 1414 height 561
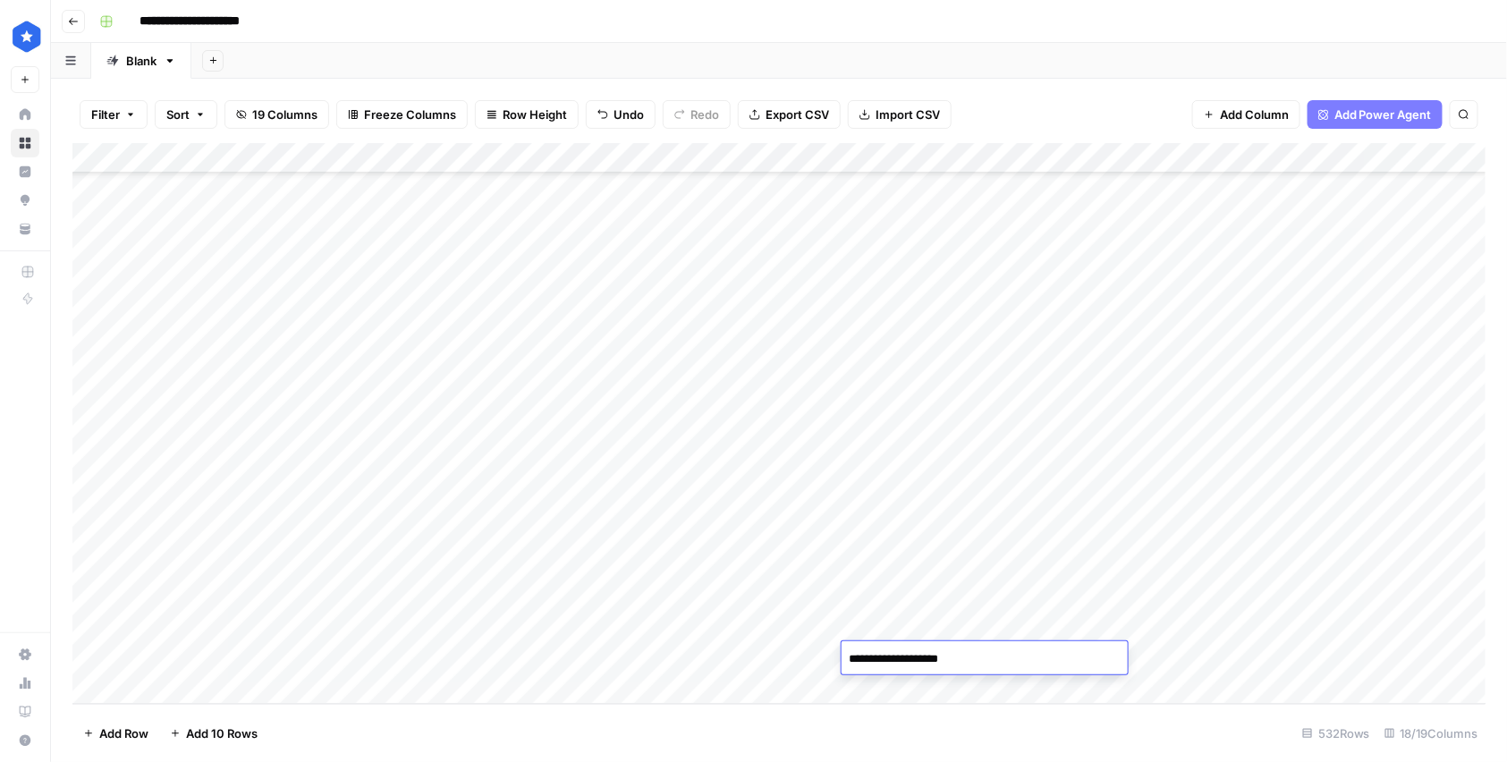
type textarea "**********"
click at [1196, 648] on div "Add Column" at bounding box center [779, 423] width 1414 height 561
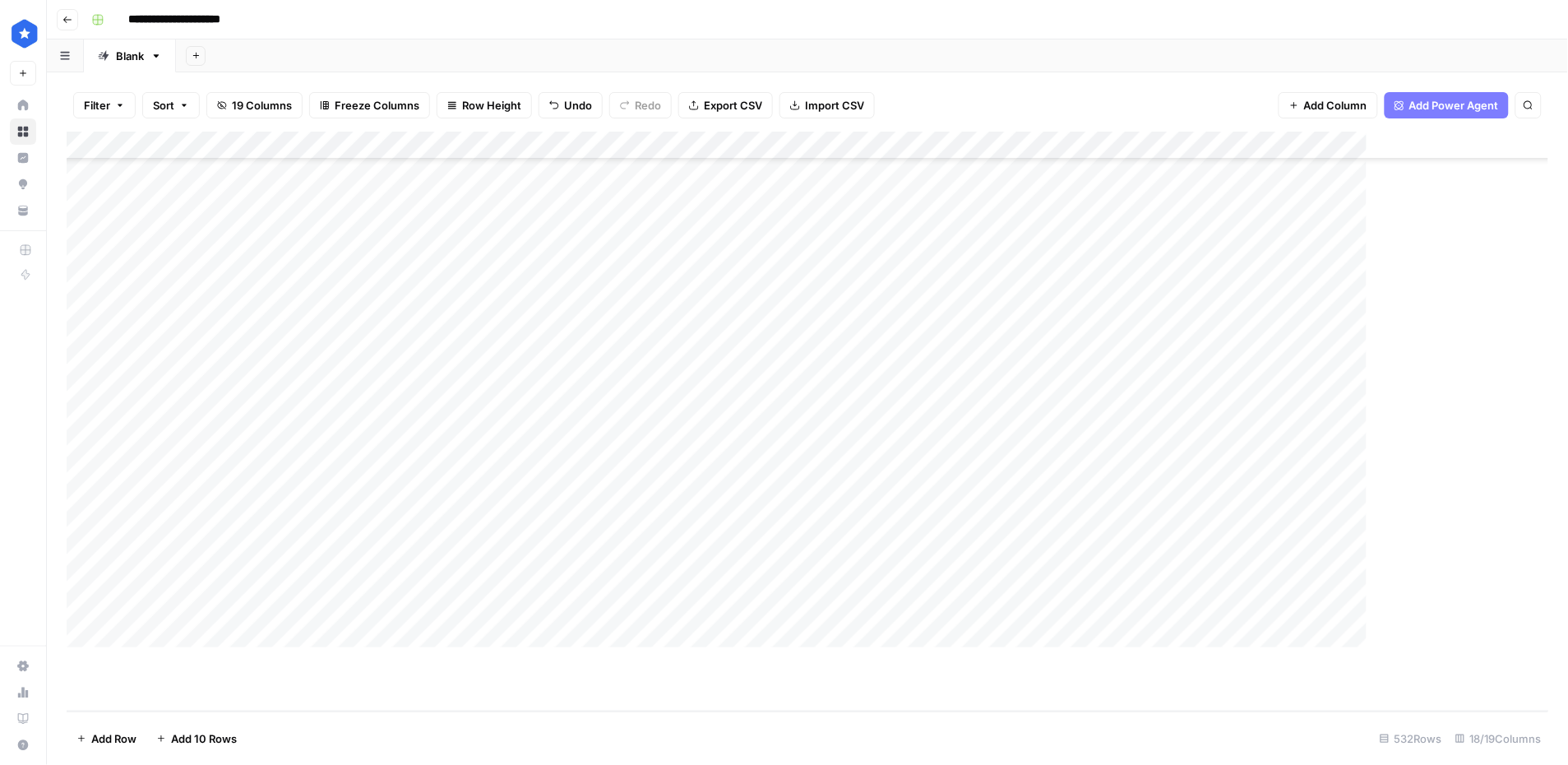
scroll to position [14350, 0]
click at [1141, 668] on div "Add Column" at bounding box center [807, 421] width 1483 height 580
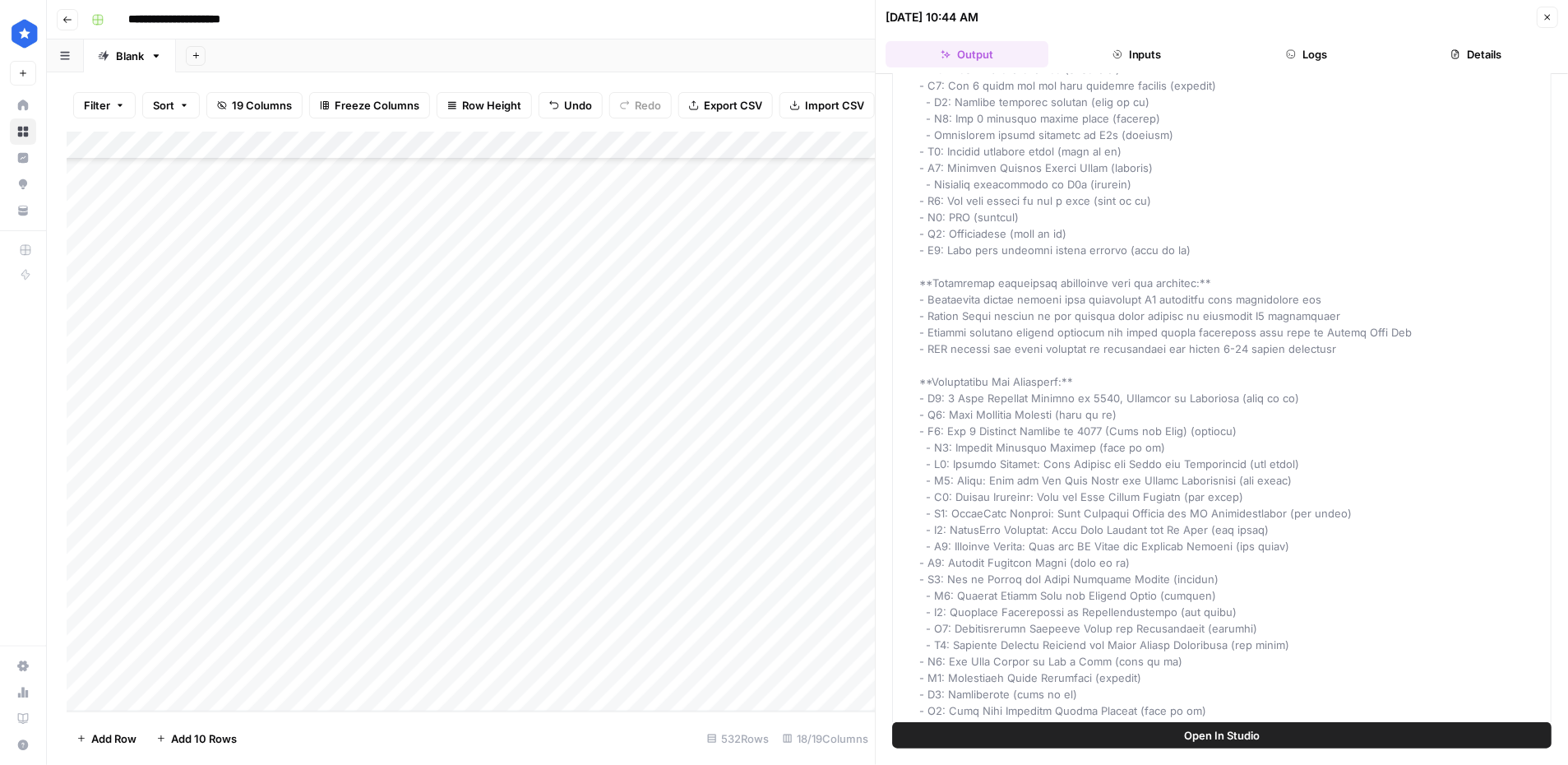
scroll to position [333, 0]
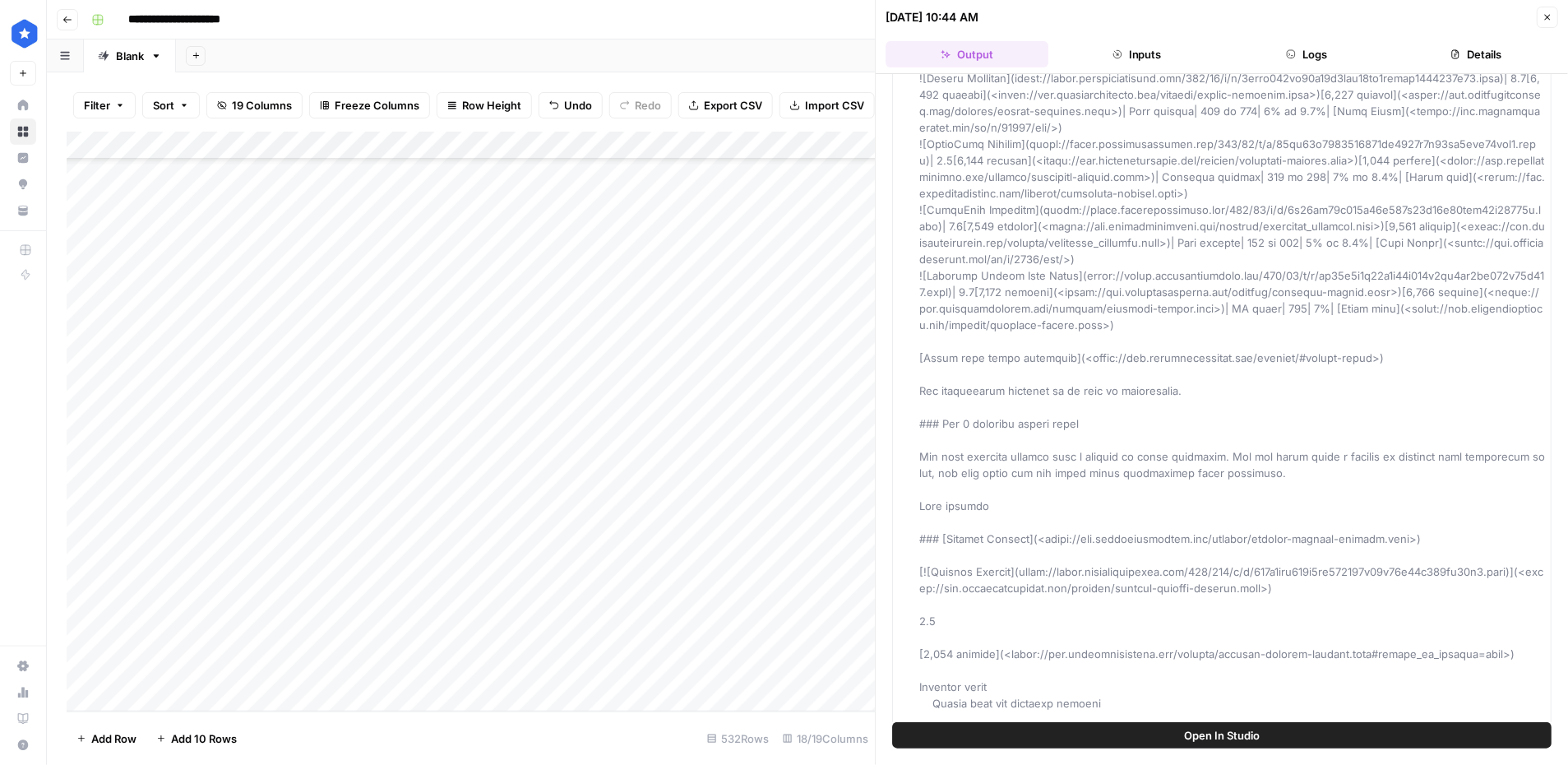
scroll to position [6078, 0]
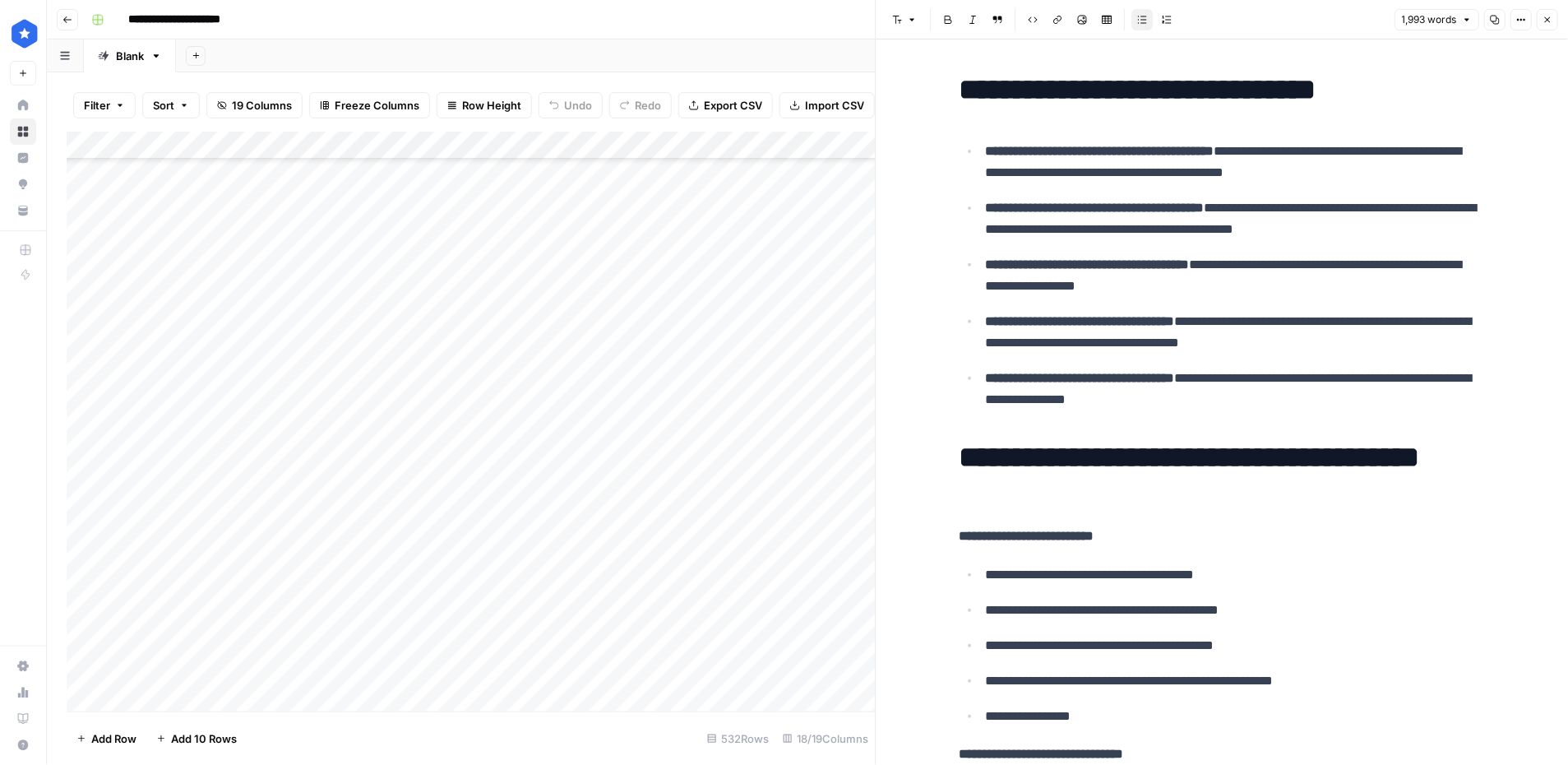
scroll to position [8483, 0]
click at [26, 108] on icon at bounding box center [23, 105] width 12 height 12
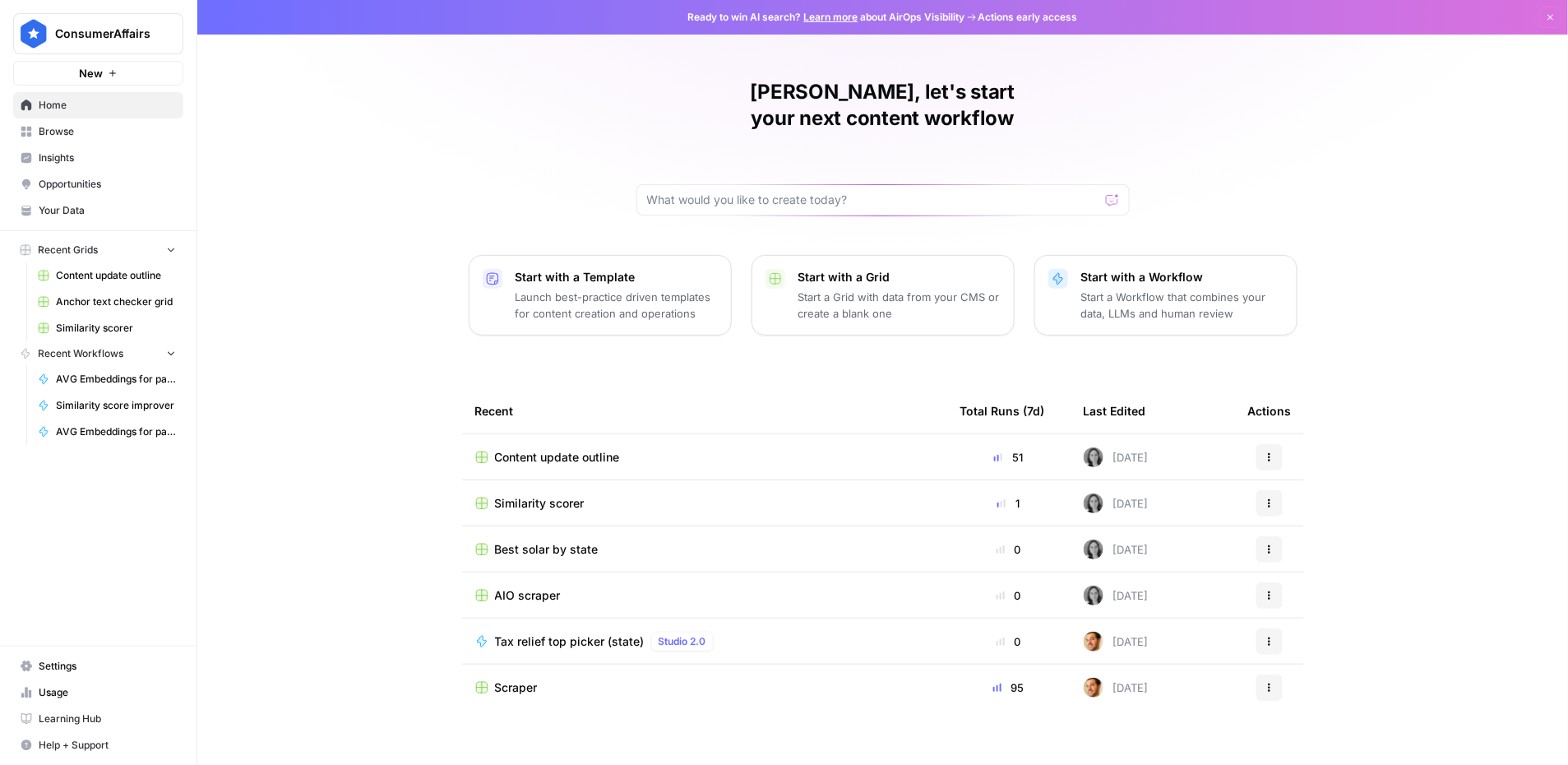
click at [567, 495] on span "Similarity scorer" at bounding box center [539, 503] width 89 height 17
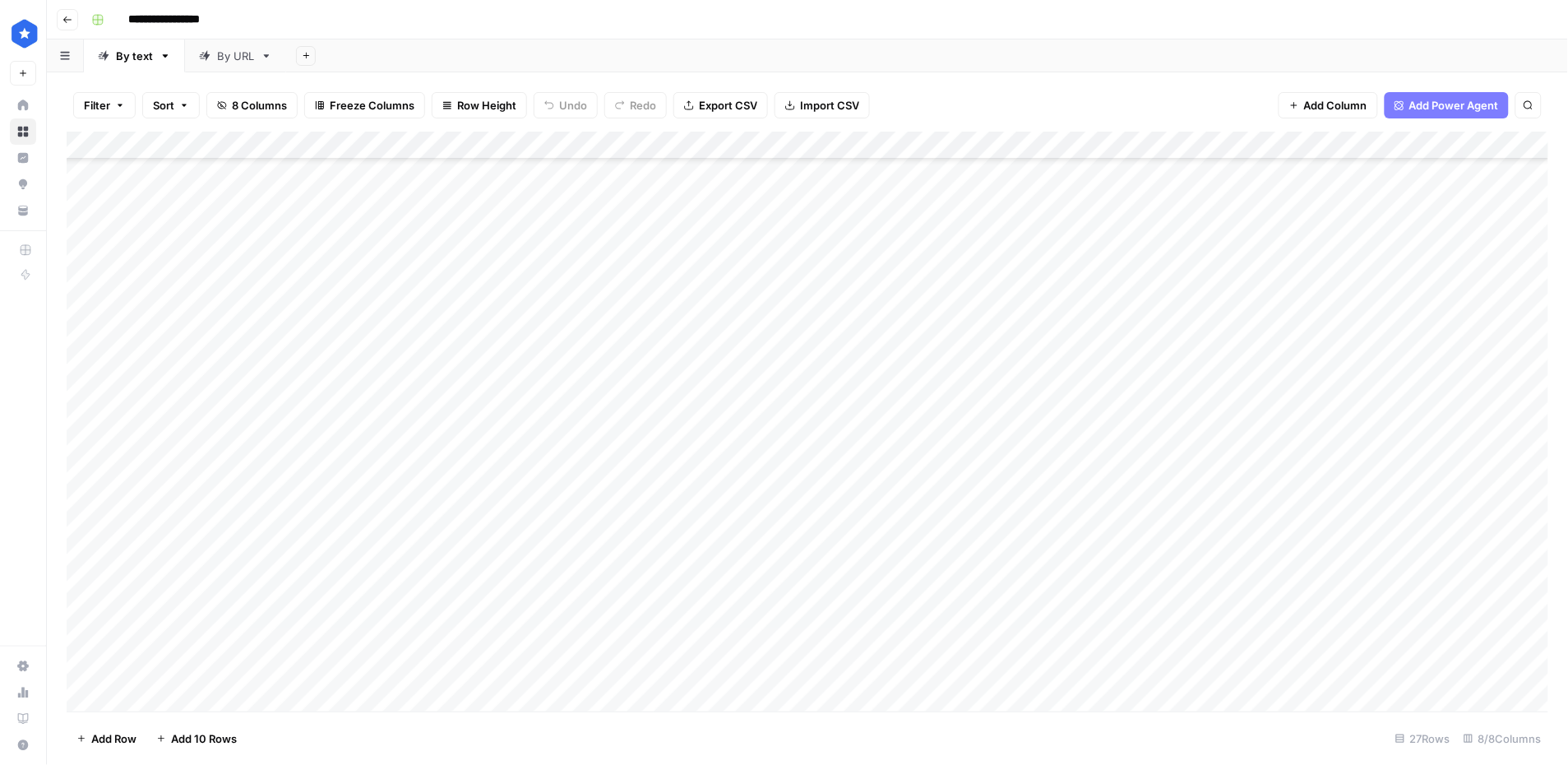
scroll to position [230, 0]
click at [243, 667] on div "Add Column" at bounding box center [807, 421] width 1483 height 580
click at [242, 670] on div "Add Column" at bounding box center [807, 421] width 1483 height 580
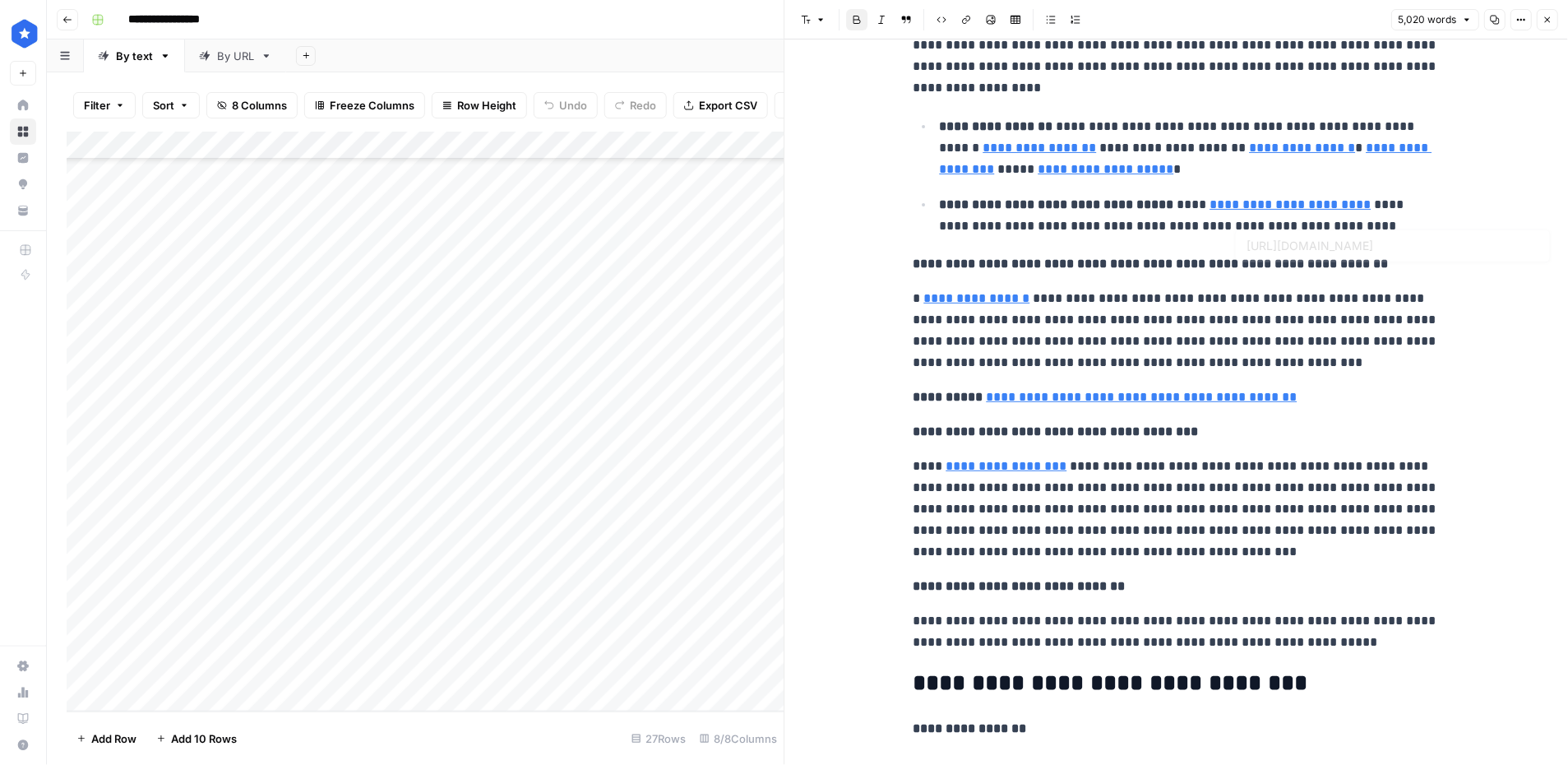
scroll to position [22900, 0]
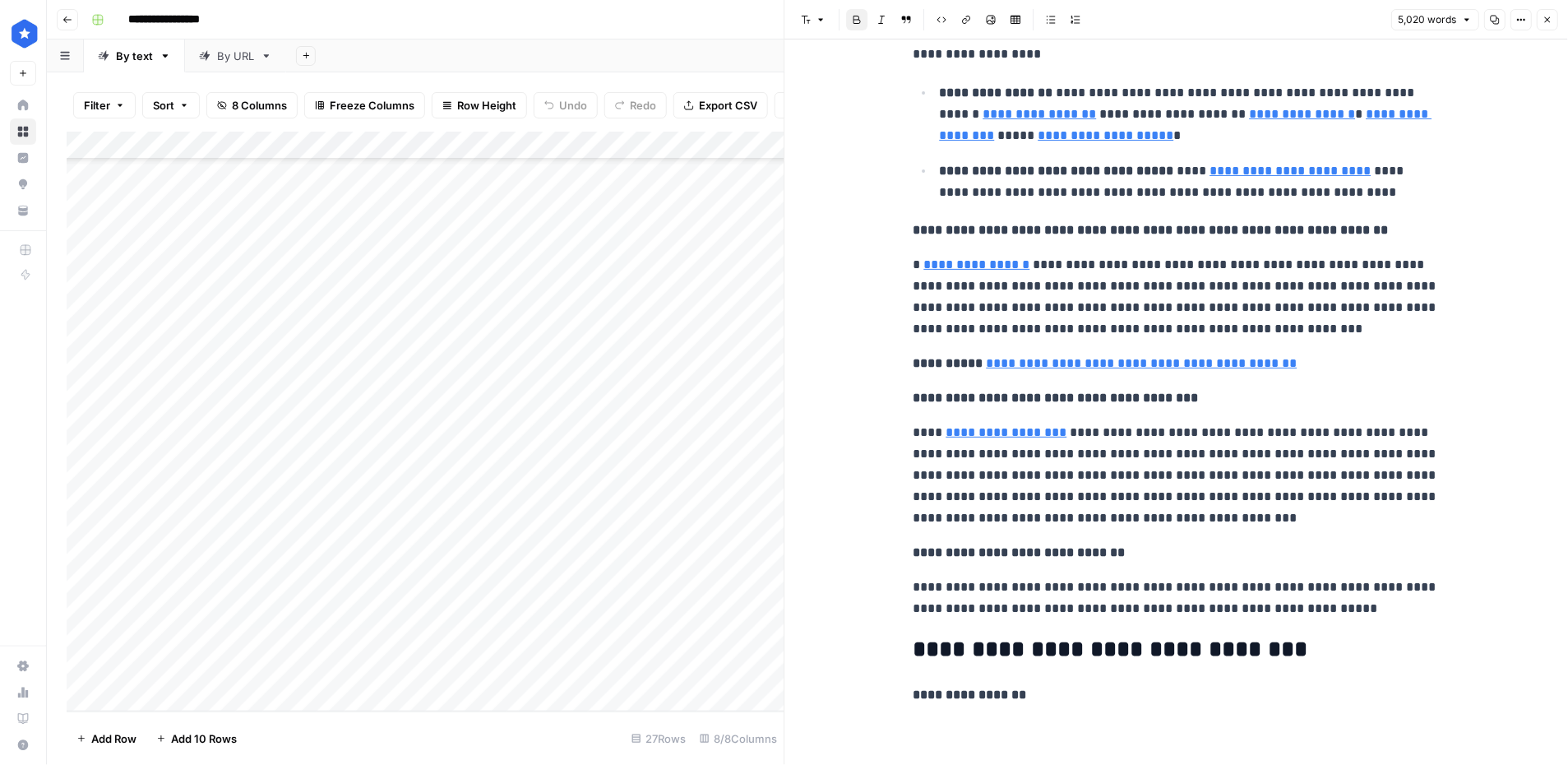
click at [1384, 16] on button "Close" at bounding box center [1547, 19] width 21 height 21
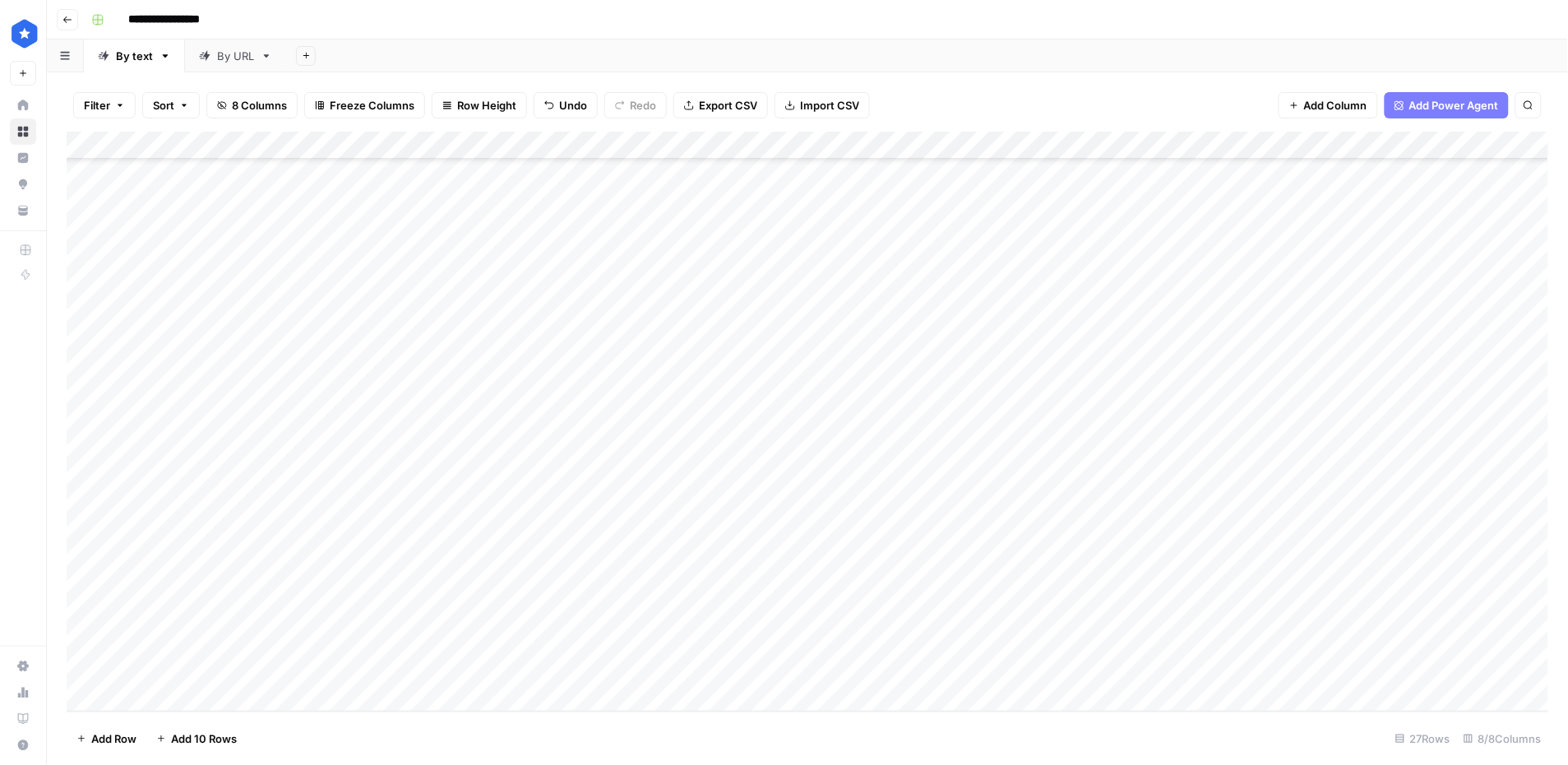
click at [179, 697] on div "Add Column" at bounding box center [807, 421] width 1483 height 580
click at [219, 670] on div "Add Column" at bounding box center [807, 421] width 1483 height 580
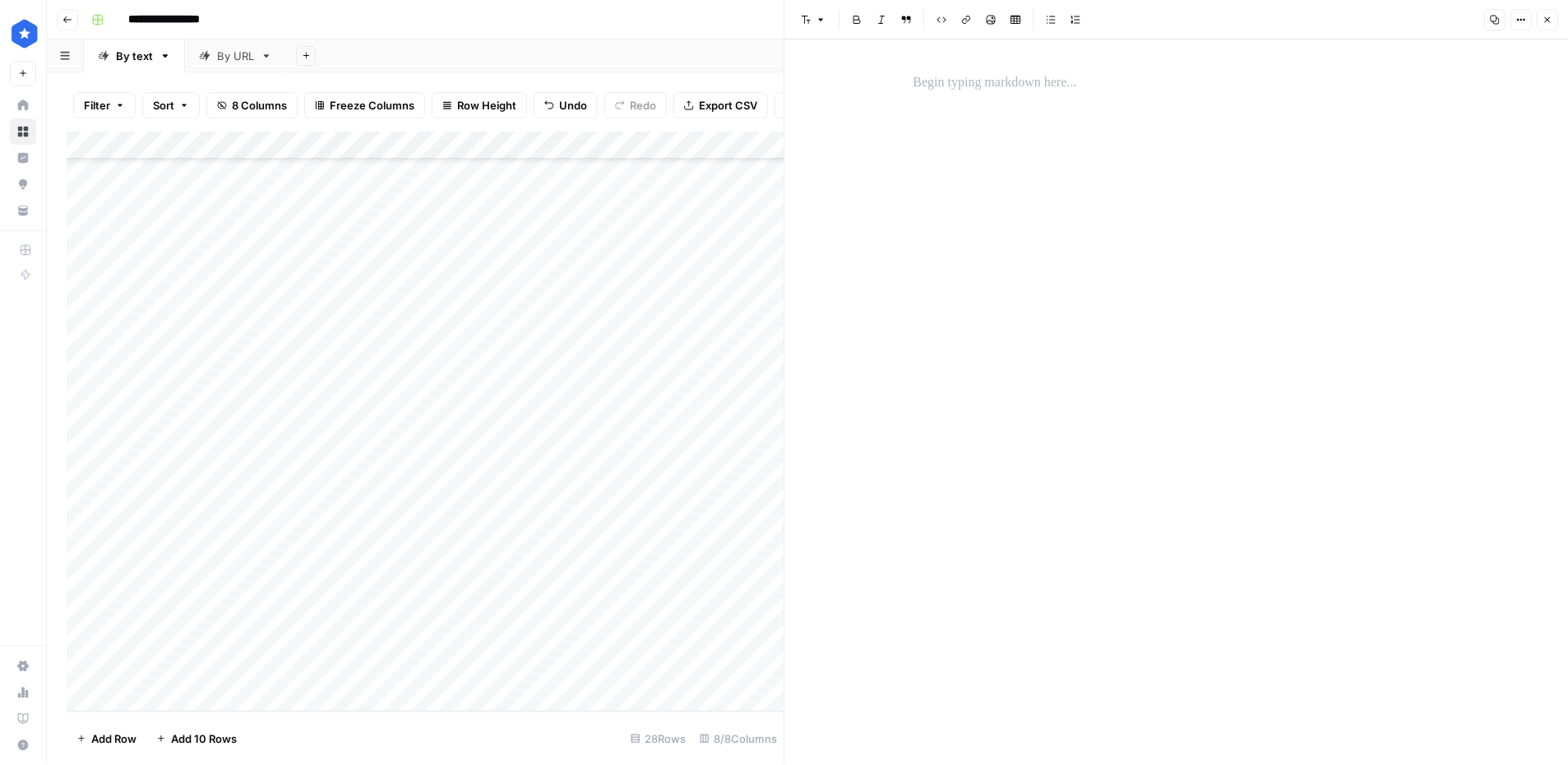
click at [931, 82] on p at bounding box center [1176, 83] width 526 height 21
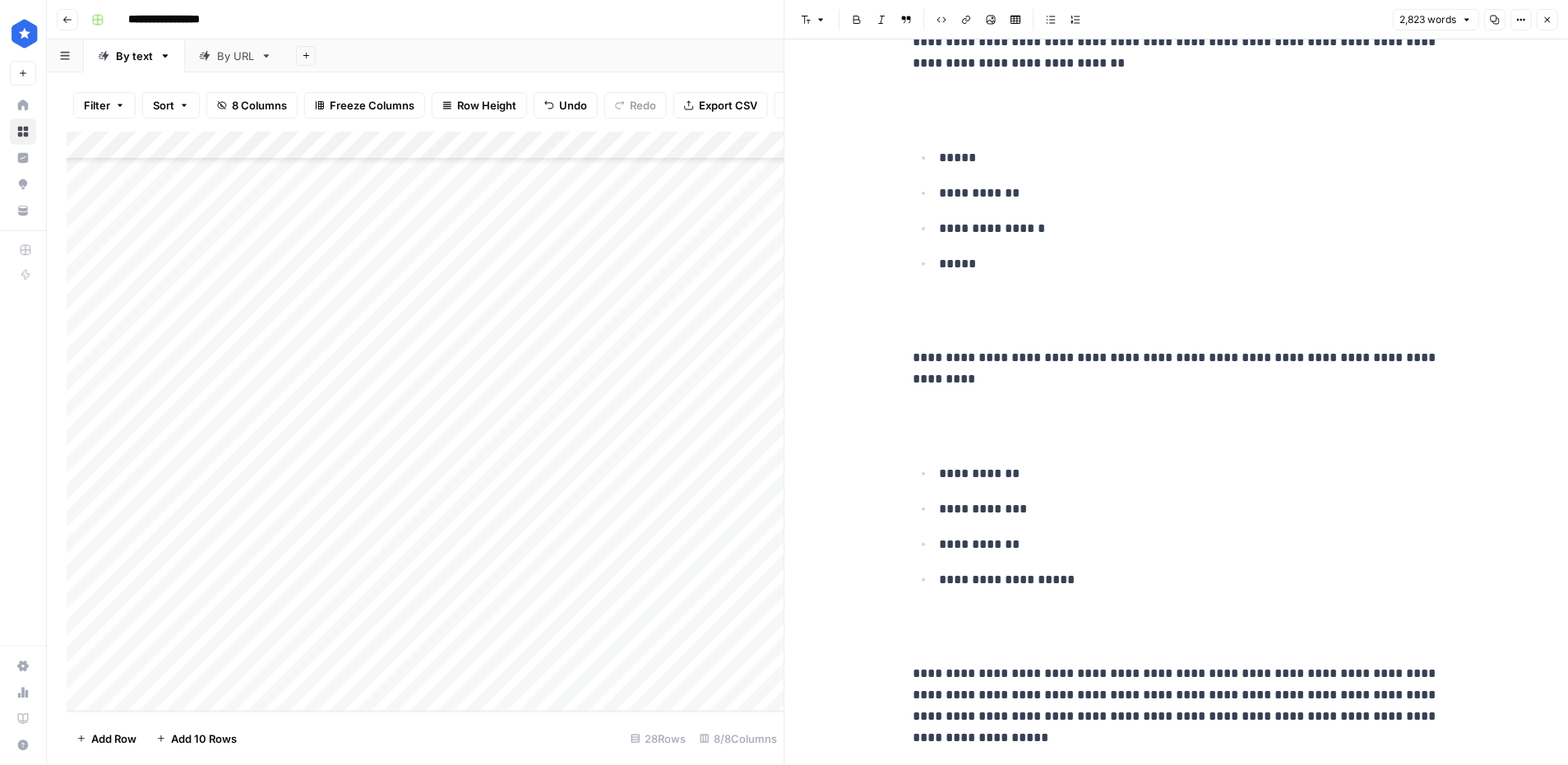
click at [1384, 17] on icon "button" at bounding box center [1548, 20] width 6 height 6
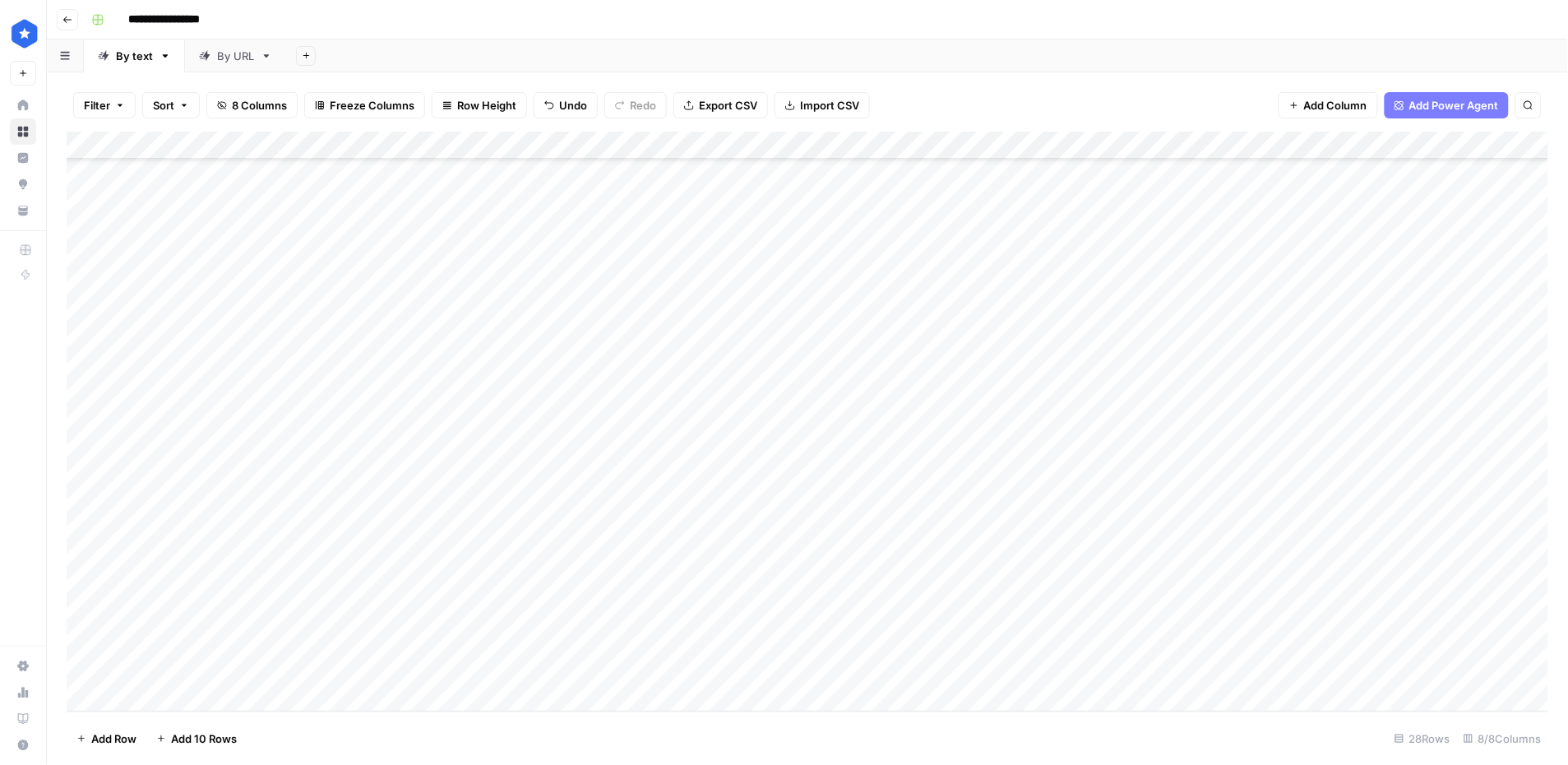
click at [466, 679] on div "Add Column" at bounding box center [807, 421] width 1483 height 580
type textarea "**********"
click at [709, 669] on div "Add Column" at bounding box center [807, 421] width 1483 height 580
